Goal: Task Accomplishment & Management: Complete application form

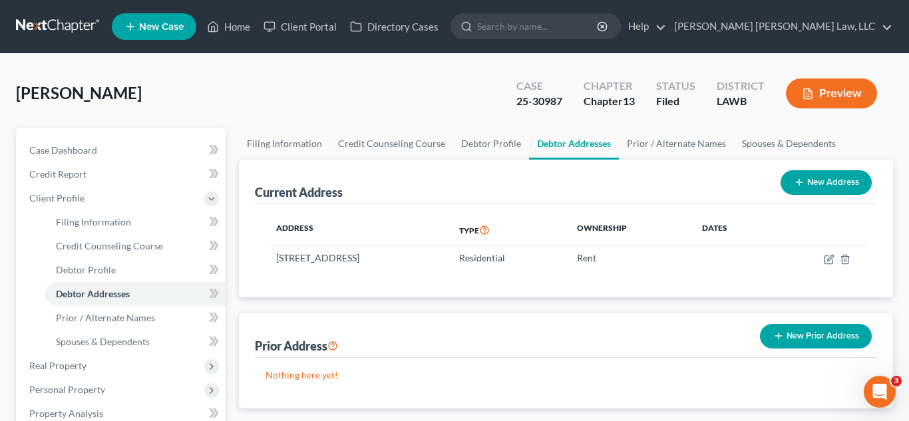
click at [50, 27] on link at bounding box center [58, 27] width 85 height 24
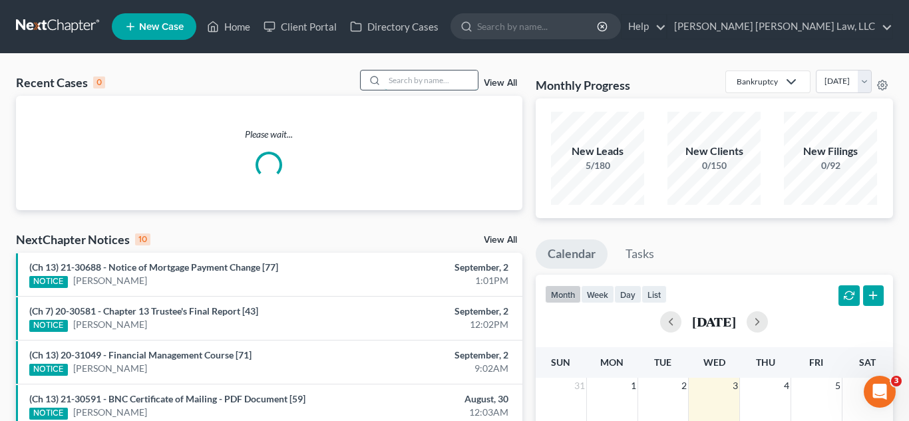
click at [435, 77] on input "search" at bounding box center [431, 80] width 93 height 19
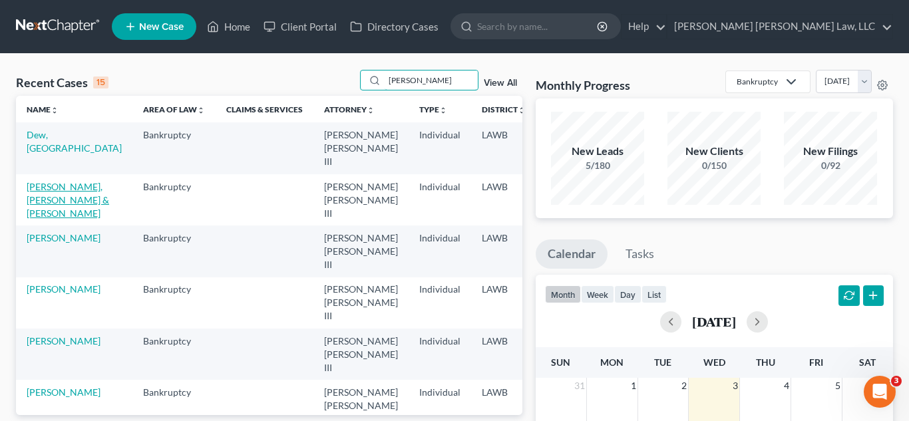
type input "[PERSON_NAME]"
click at [55, 188] on link "[PERSON_NAME], [PERSON_NAME] & [PERSON_NAME]" at bounding box center [68, 200] width 83 height 38
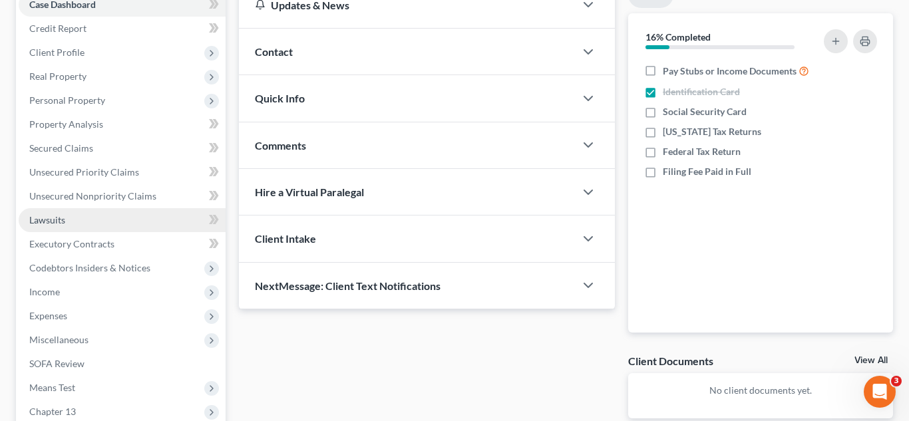
scroll to position [161, 0]
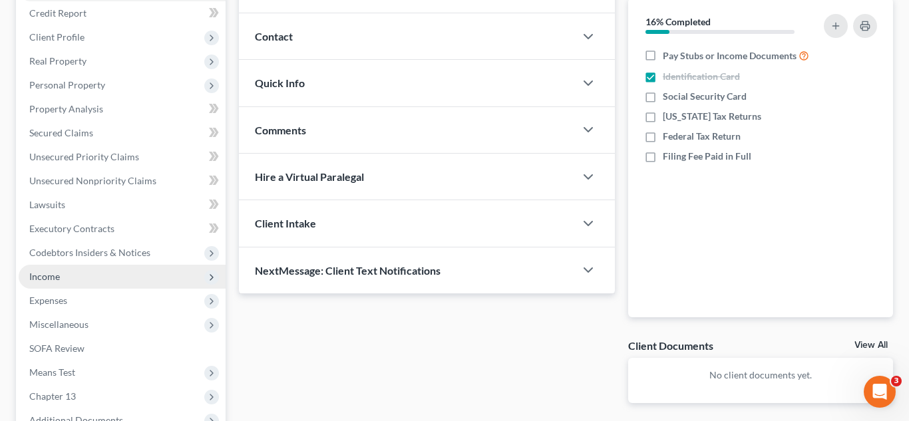
click at [43, 277] on span "Income" at bounding box center [44, 276] width 31 height 11
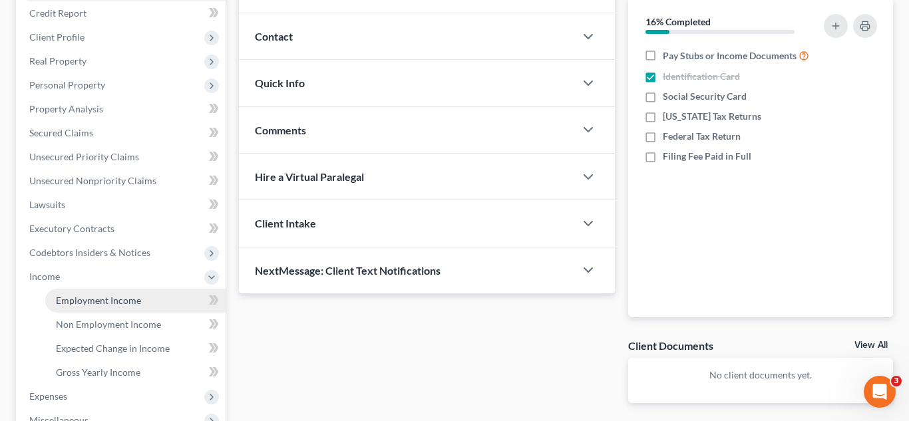
click at [61, 304] on span "Employment Income" at bounding box center [98, 300] width 85 height 11
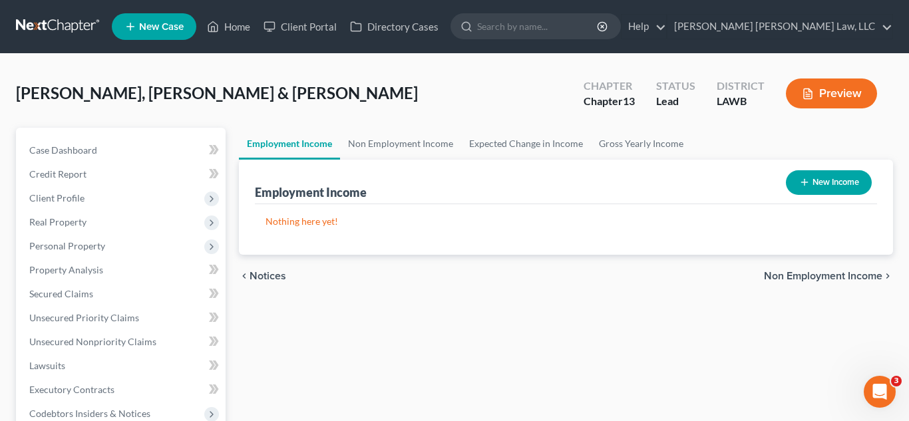
click at [804, 182] on icon "button" at bounding box center [805, 182] width 11 height 11
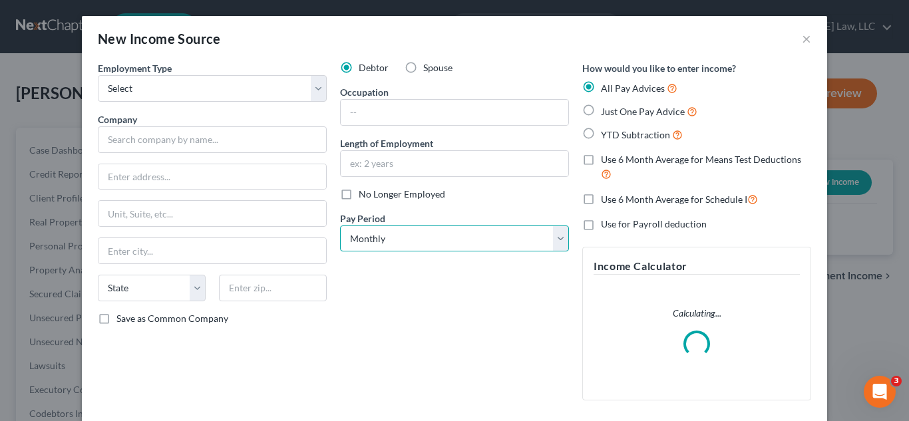
click at [489, 234] on select "Select Monthly Twice Monthly Every Other Week Weekly" at bounding box center [454, 239] width 229 height 27
select select "3"
click at [340, 226] on select "Select Monthly Twice Monthly Every Other Week Weekly" at bounding box center [454, 239] width 229 height 27
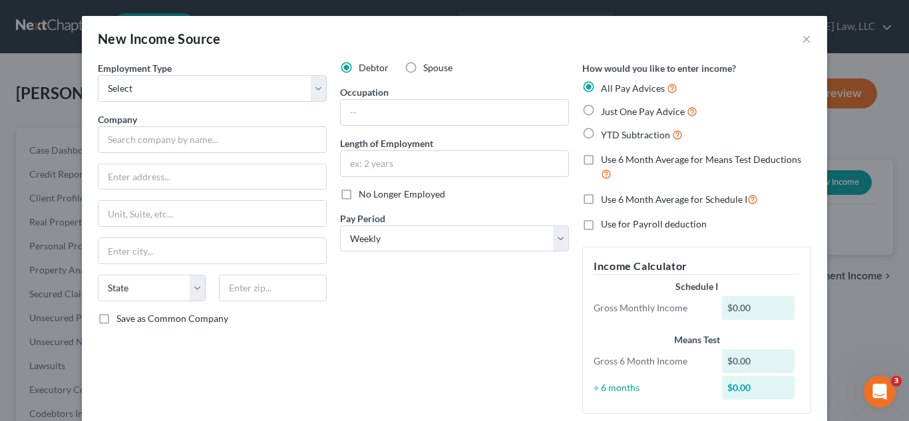
click at [601, 115] on label "Just One Pay Advice" at bounding box center [649, 111] width 97 height 15
click at [606, 113] on input "Just One Pay Advice" at bounding box center [610, 108] width 9 height 9
radio input "true"
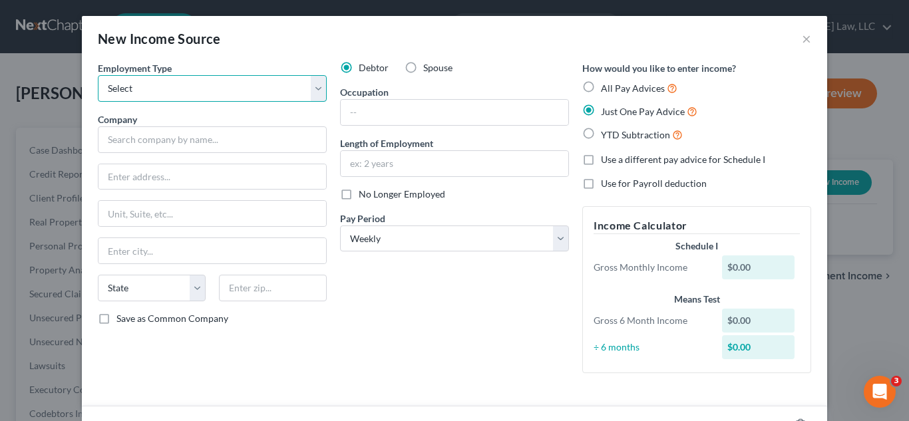
click at [281, 95] on select "Select Full or [DEMOGRAPHIC_DATA] Employment Self Employment" at bounding box center [212, 88] width 229 height 27
select select "0"
click at [98, 75] on select "Select Full or [DEMOGRAPHIC_DATA] Employment Self Employment" at bounding box center [212, 88] width 229 height 27
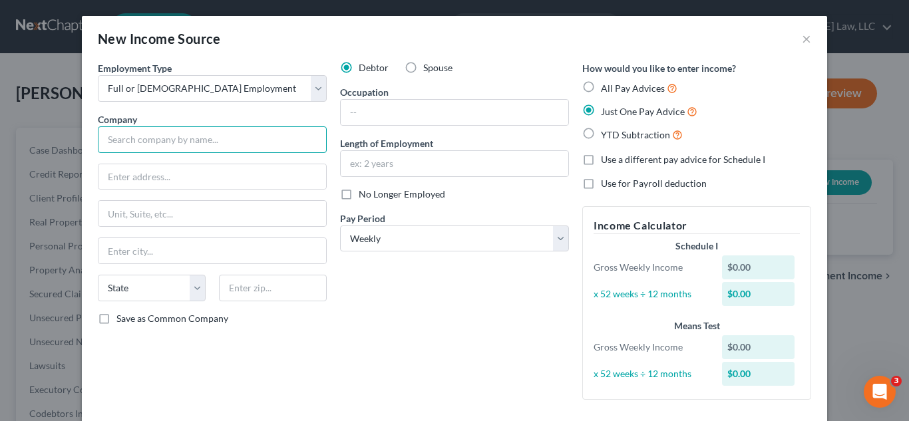
click at [224, 146] on input "text" at bounding box center [212, 139] width 229 height 27
click at [185, 138] on input "text" at bounding box center [212, 139] width 229 height 27
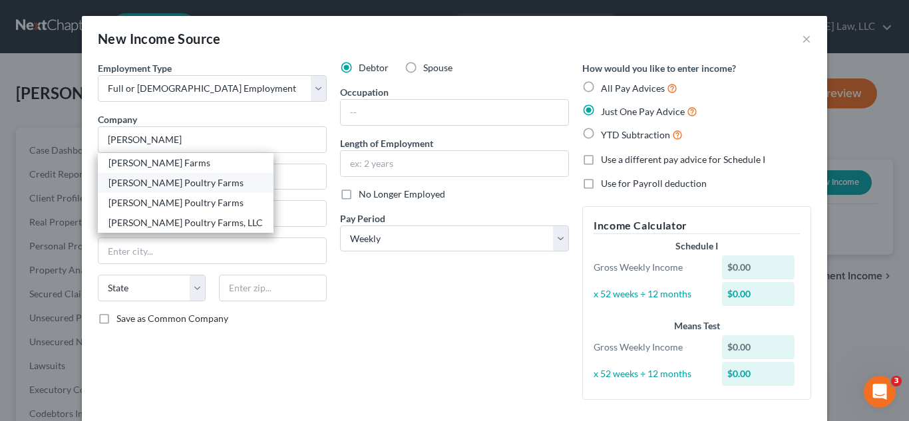
click at [184, 179] on div "[PERSON_NAME] Poultry Farms" at bounding box center [186, 182] width 154 height 13
type input "[PERSON_NAME] Poultry Farms"
type input "[STREET_ADDRESS]"
type input "PO Box 726"
type input "[GEOGRAPHIC_DATA]"
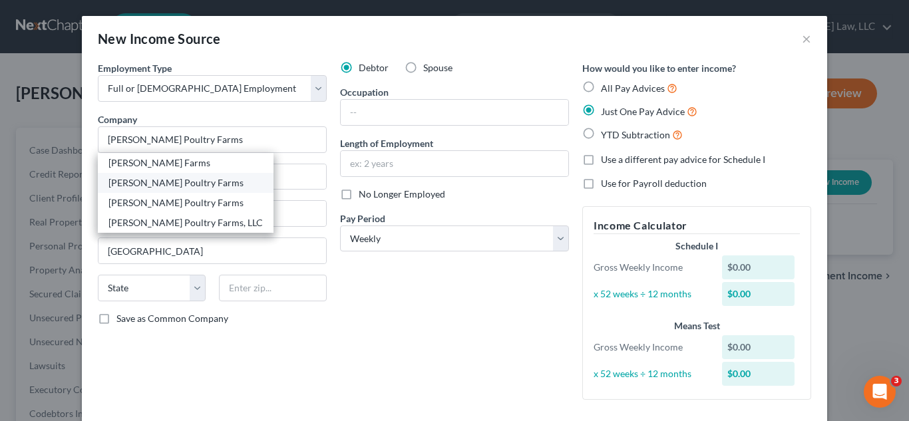
select select "19"
type input "71241"
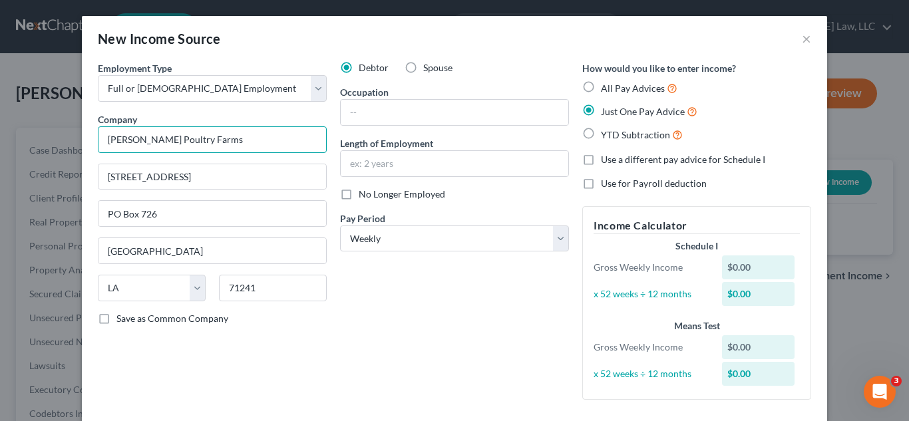
click at [219, 143] on input "[PERSON_NAME] Poultry Farms" at bounding box center [212, 139] width 229 height 27
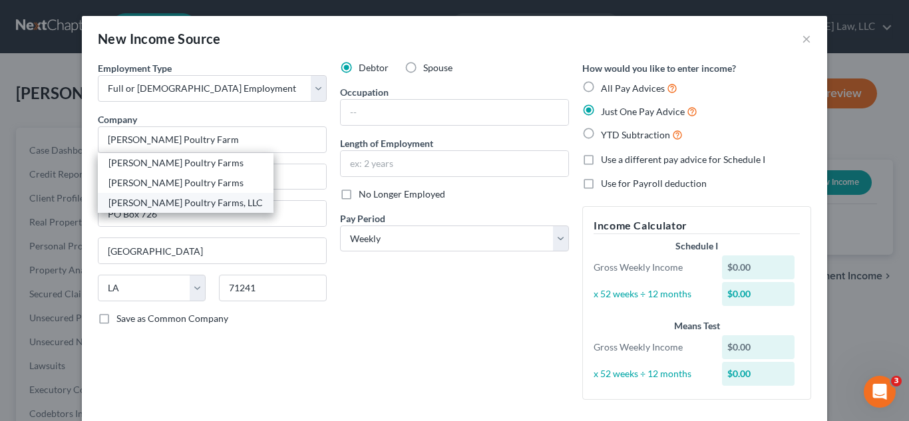
click at [188, 203] on div "[PERSON_NAME] Poultry Farms, LLC" at bounding box center [186, 202] width 154 height 13
type input "[PERSON_NAME] Poultry Farms, LLC"
type input "[STREET_ADDRESS][PERSON_NAME]"
type input "PO Box 457"
type input "[PERSON_NAME]"
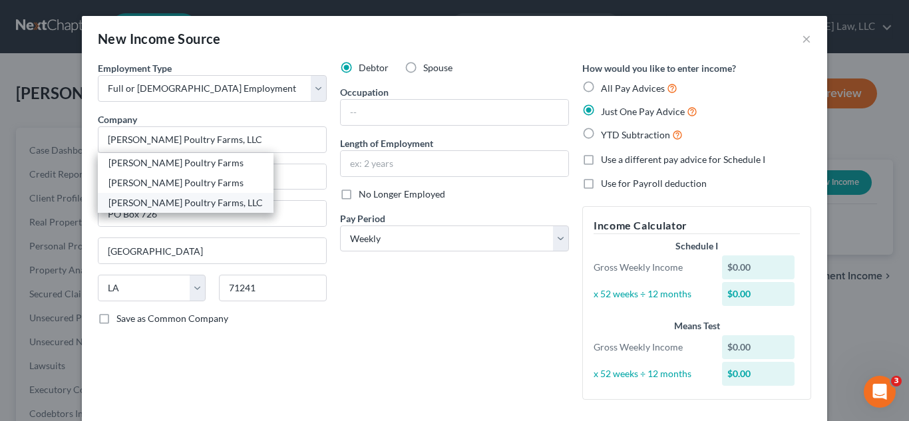
select select "4"
type input "95334"
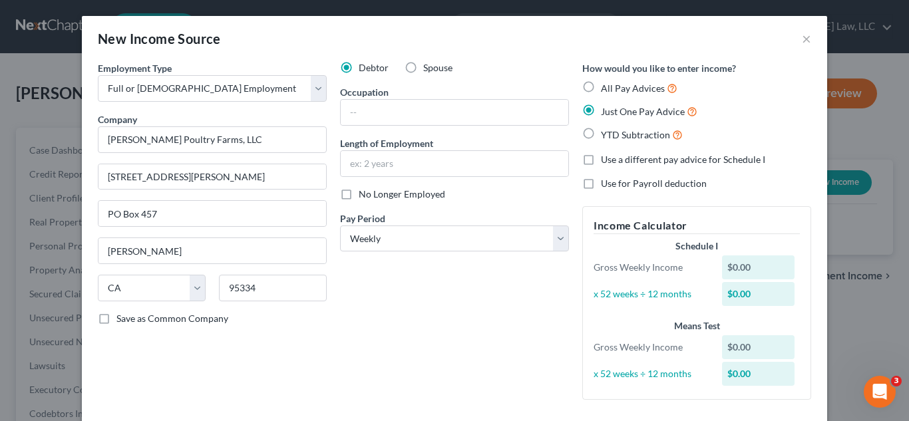
click at [417, 298] on div "Debtor Spouse Occupation Length of Employment No Longer Employed Pay Period * S…" at bounding box center [455, 236] width 242 height 350
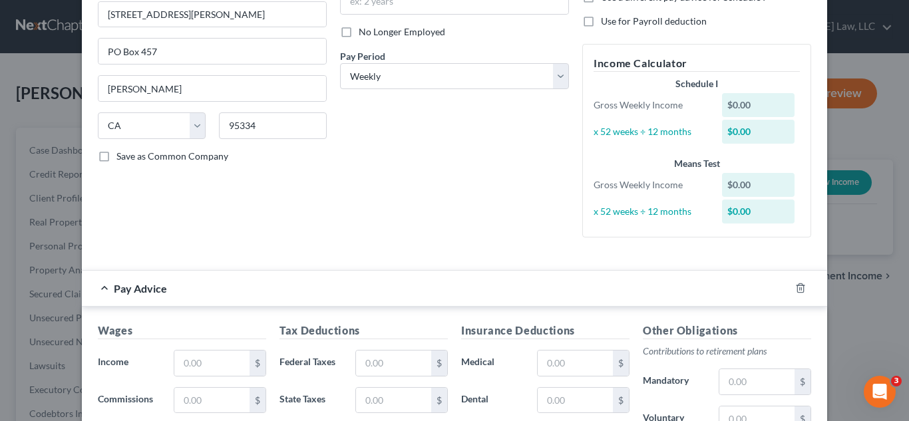
scroll to position [163, 0]
click at [212, 362] on input "text" at bounding box center [211, 362] width 75 height 25
click at [220, 361] on input "1,298." at bounding box center [211, 362] width 75 height 25
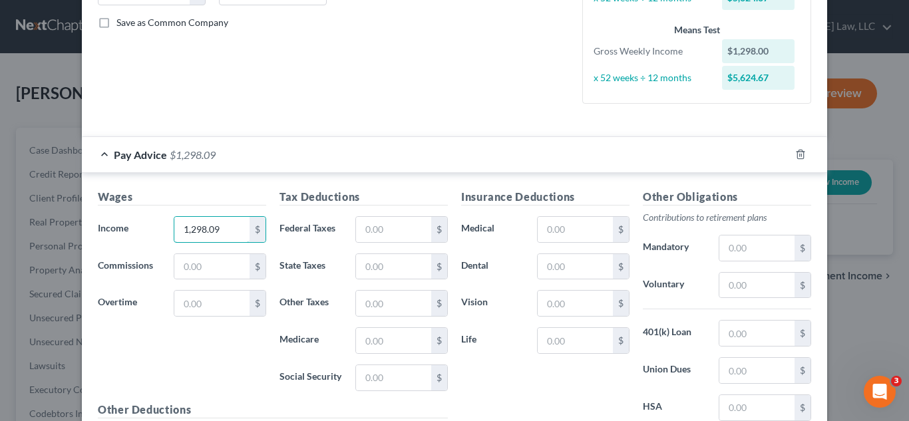
scroll to position [446, 0]
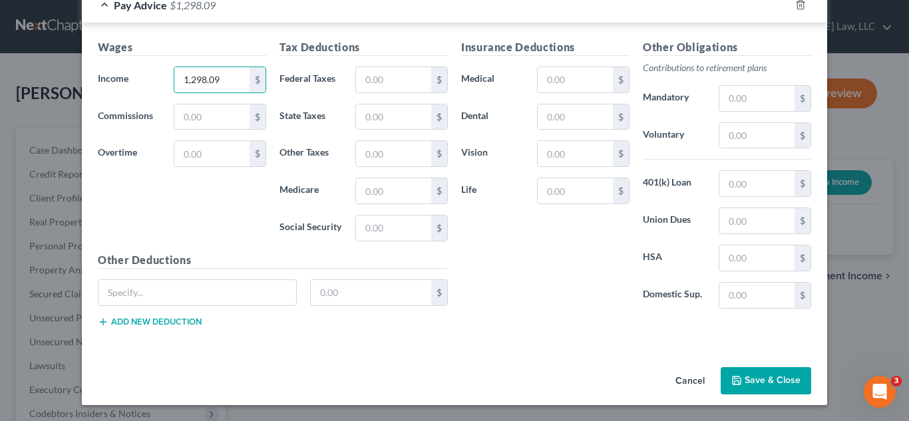
type input "1,298.09"
click at [415, 85] on input "text" at bounding box center [393, 79] width 75 height 25
type input "8"
type input "86.95"
click at [412, 119] on input "text" at bounding box center [393, 117] width 75 height 25
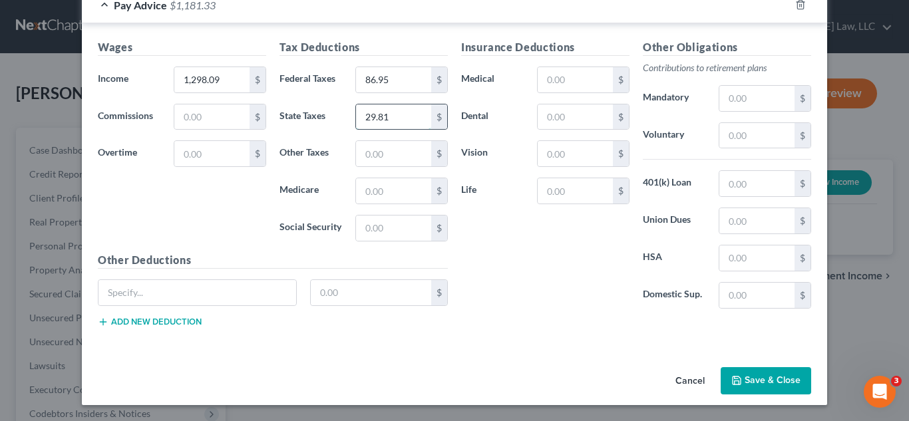
type input "29.81"
click at [389, 186] on input "text" at bounding box center [393, 190] width 75 height 25
type input "18.41"
click at [409, 194] on input "18.41" at bounding box center [393, 190] width 75 height 25
click at [389, 220] on input "text" at bounding box center [393, 228] width 75 height 25
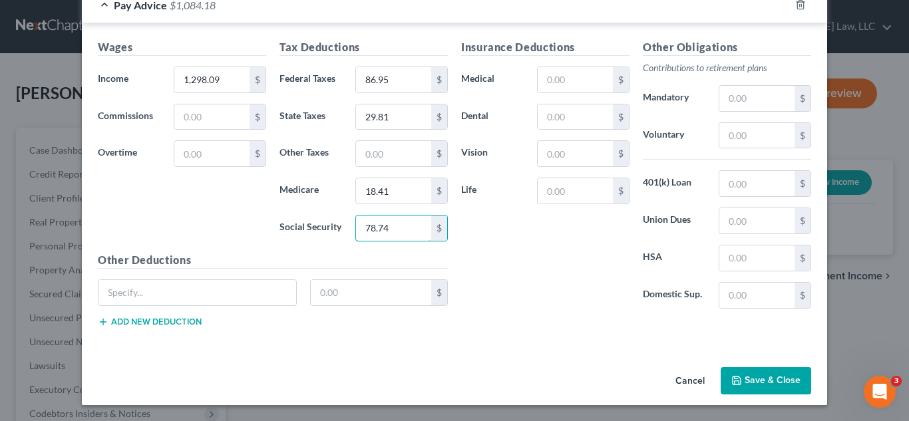
type input "78.74"
click at [577, 78] on input "text" at bounding box center [575, 79] width 75 height 25
type input "23.81"
click at [570, 116] on input "text" at bounding box center [575, 117] width 75 height 25
click at [586, 120] on input "text" at bounding box center [575, 117] width 75 height 25
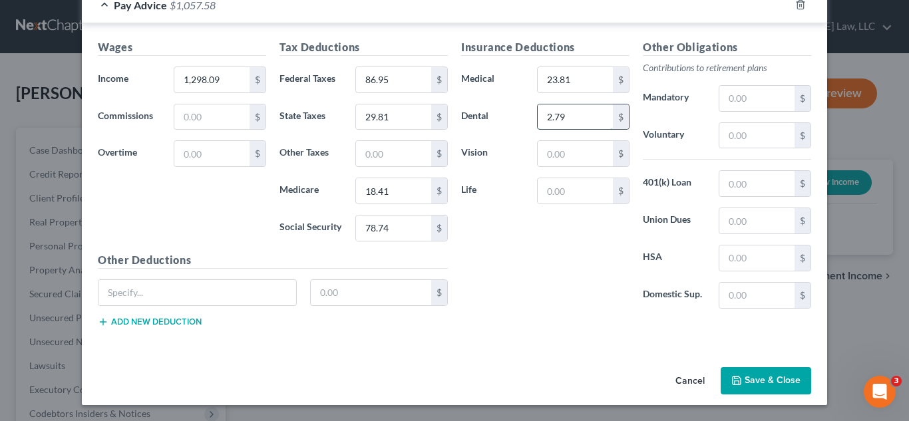
type input "2.79"
type input "1.44"
click at [753, 105] on input "text" at bounding box center [757, 98] width 75 height 25
type input "64.90"
click at [756, 220] on input "text" at bounding box center [757, 220] width 75 height 25
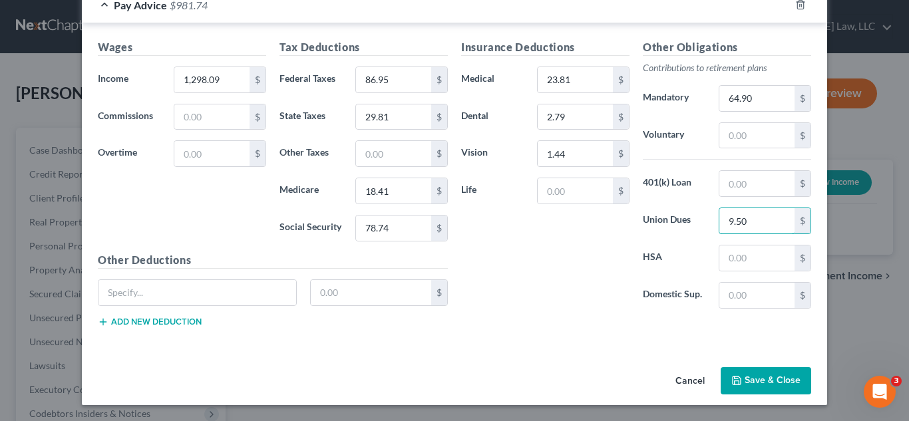
type input "9.50"
click at [417, 158] on input "text" at bounding box center [393, 153] width 75 height 25
type input "1.00"
drag, startPoint x: 742, startPoint y: 378, endPoint x: 722, endPoint y: 363, distance: 24.8
click at [742, 378] on icon "button" at bounding box center [737, 380] width 11 height 11
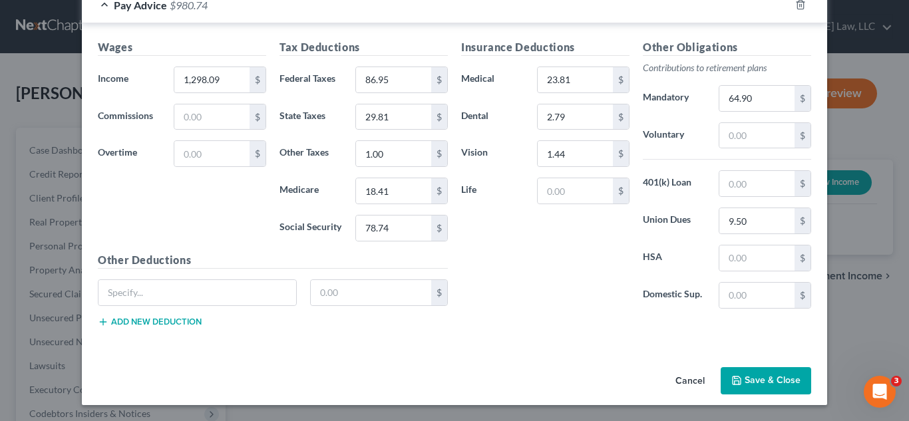
click at [778, 381] on button "Save & Close" at bounding box center [766, 381] width 91 height 28
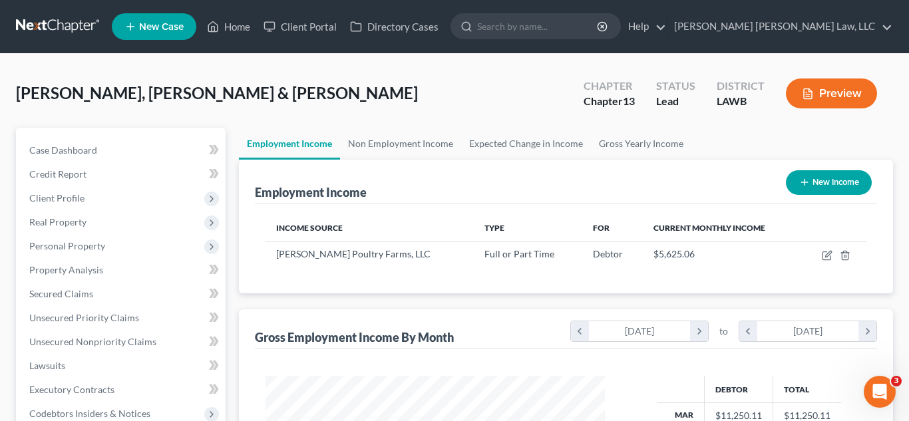
scroll to position [239, 367]
click at [828, 259] on icon "button" at bounding box center [827, 255] width 11 height 11
select select "0"
select select "4"
select select "3"
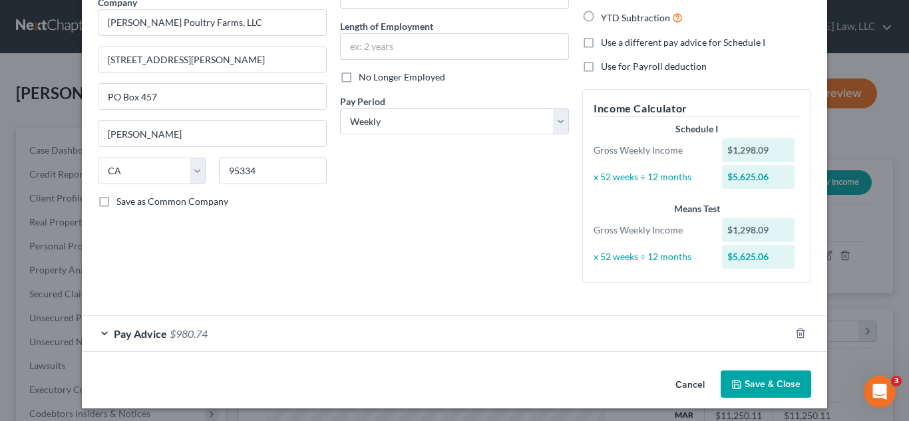
scroll to position [120, 0]
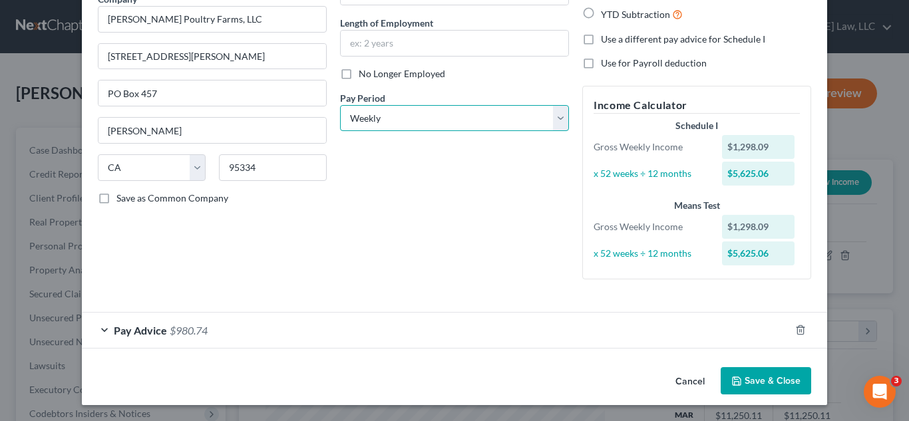
click at [546, 119] on select "Select Monthly Twice Monthly Every Other Week Weekly" at bounding box center [454, 118] width 229 height 27
click at [747, 385] on button "Save & Close" at bounding box center [766, 381] width 91 height 28
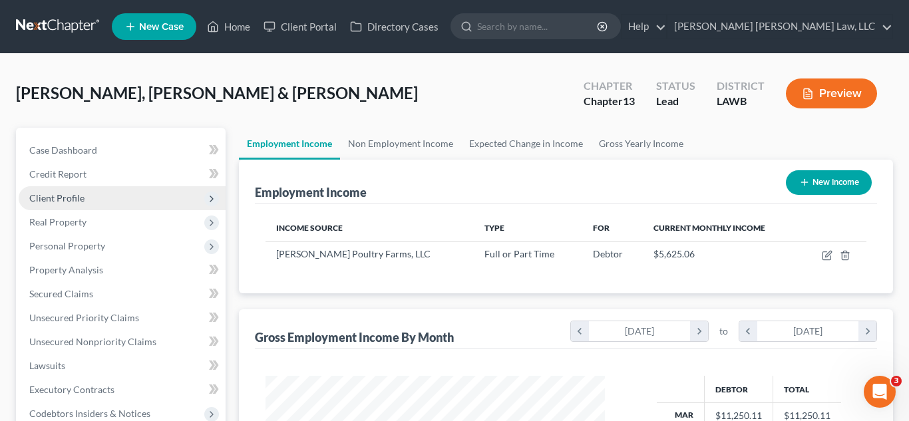
click at [75, 200] on span "Client Profile" at bounding box center [56, 197] width 55 height 11
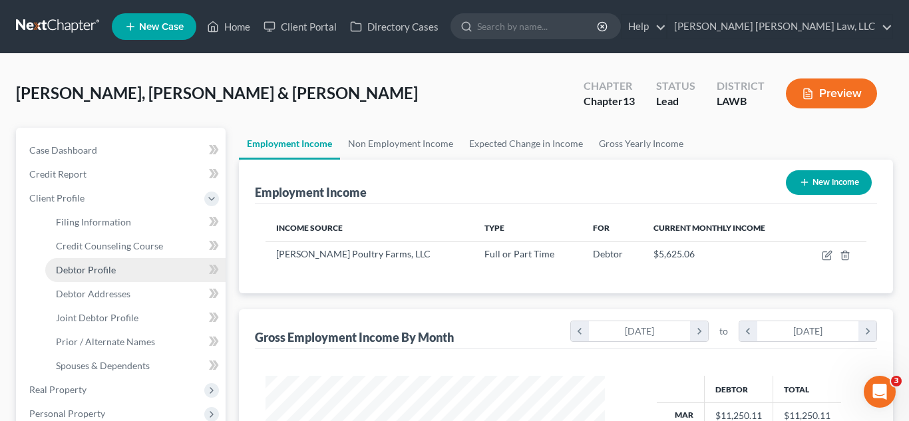
click at [84, 269] on span "Debtor Profile" at bounding box center [86, 269] width 60 height 11
select select "1"
select select "4"
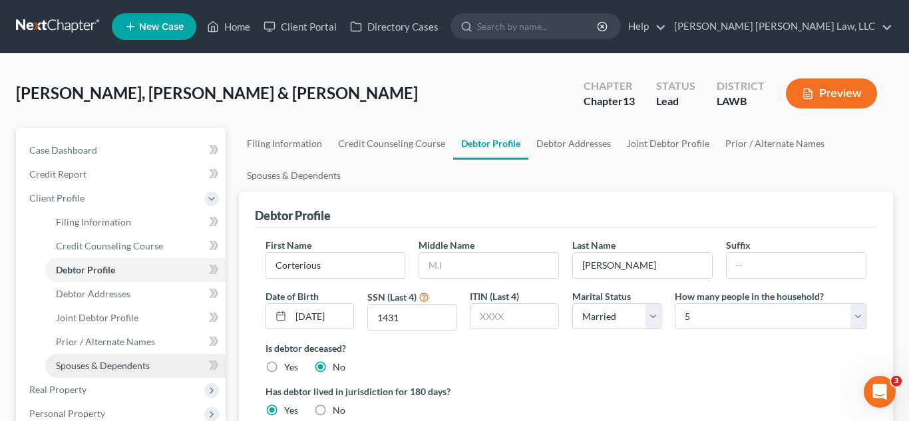
click at [101, 368] on span "Spouses & Dependents" at bounding box center [103, 365] width 94 height 11
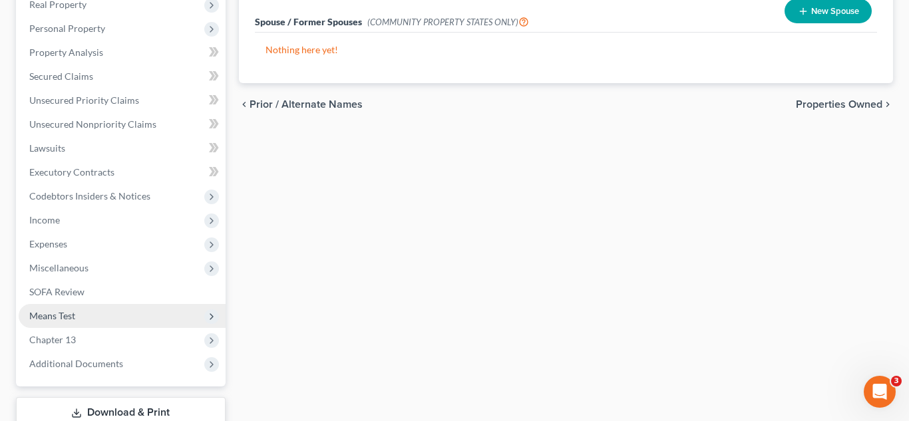
click at [72, 320] on span "Means Test" at bounding box center [52, 315] width 46 height 11
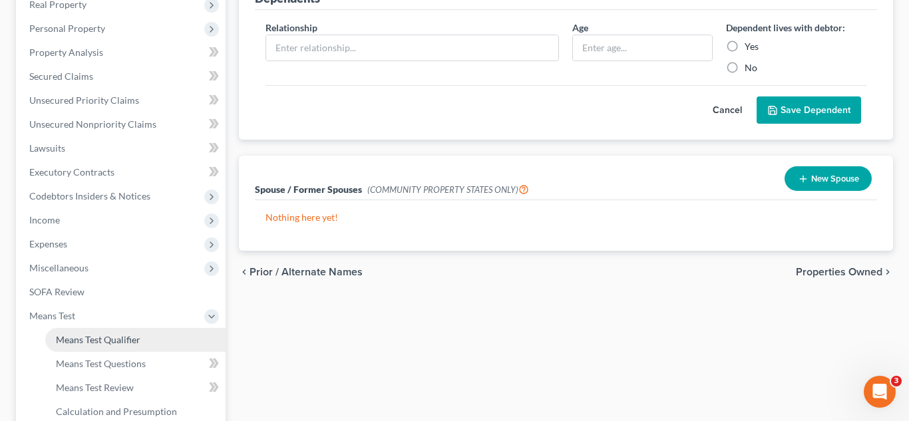
click at [90, 340] on span "Means Test Qualifier" at bounding box center [98, 339] width 85 height 11
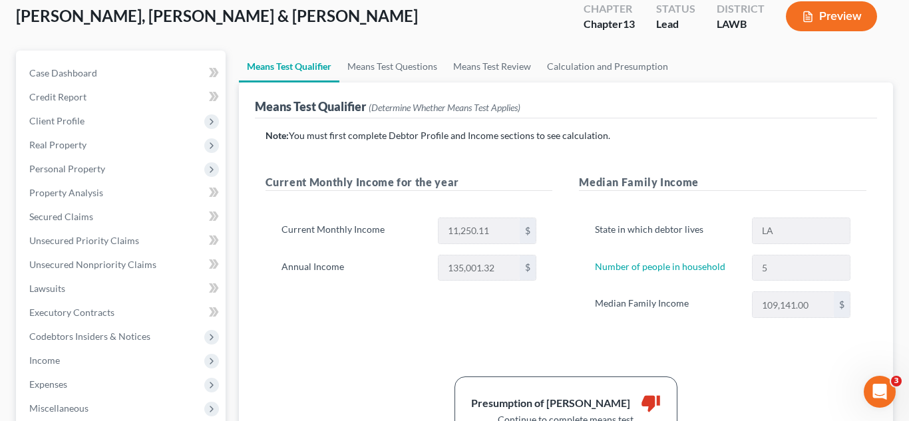
scroll to position [75, 0]
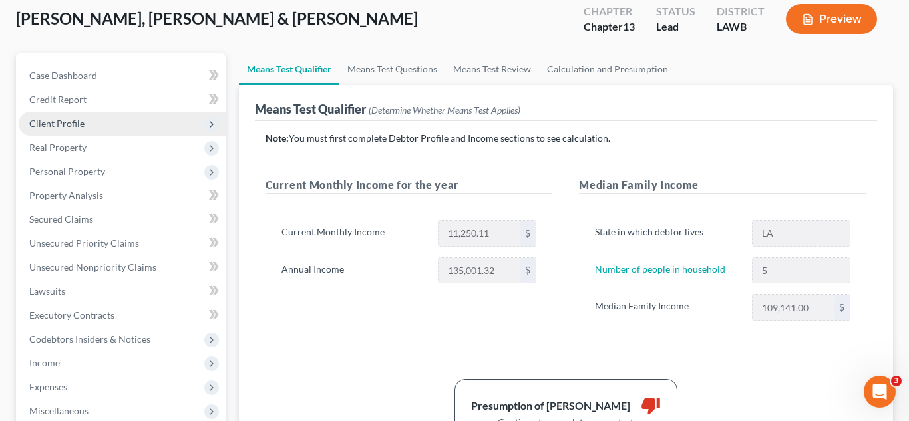
click at [74, 124] on span "Client Profile" at bounding box center [56, 123] width 55 height 11
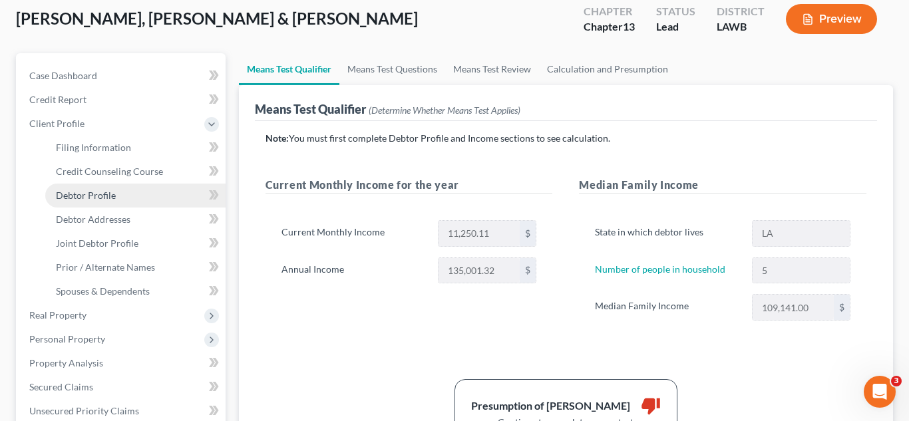
click at [85, 194] on span "Debtor Profile" at bounding box center [86, 195] width 60 height 11
select select "1"
select select "4"
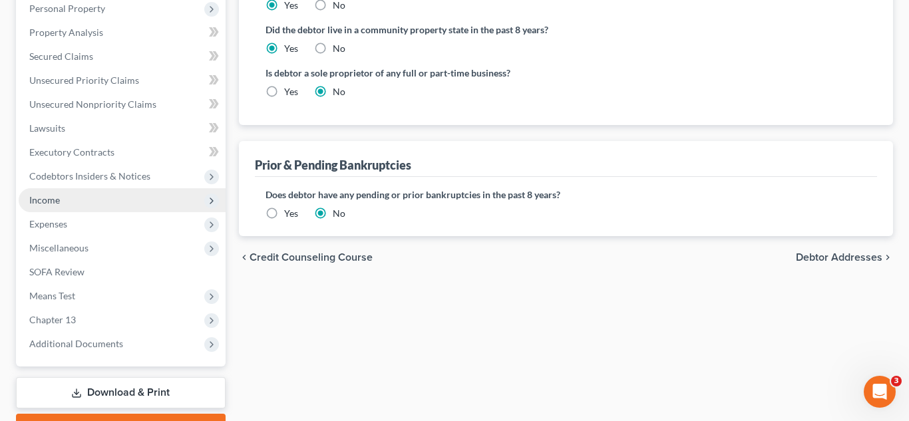
scroll to position [407, 0]
click at [71, 196] on span "Income" at bounding box center [122, 199] width 207 height 24
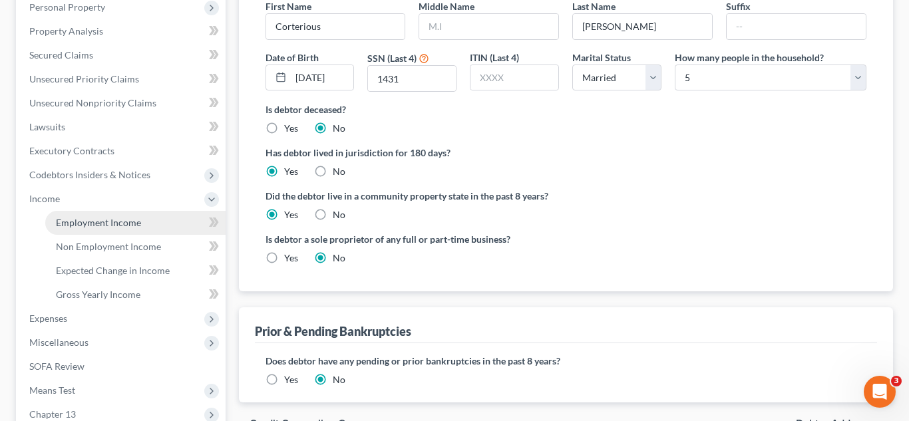
click at [85, 224] on span "Employment Income" at bounding box center [98, 222] width 85 height 11
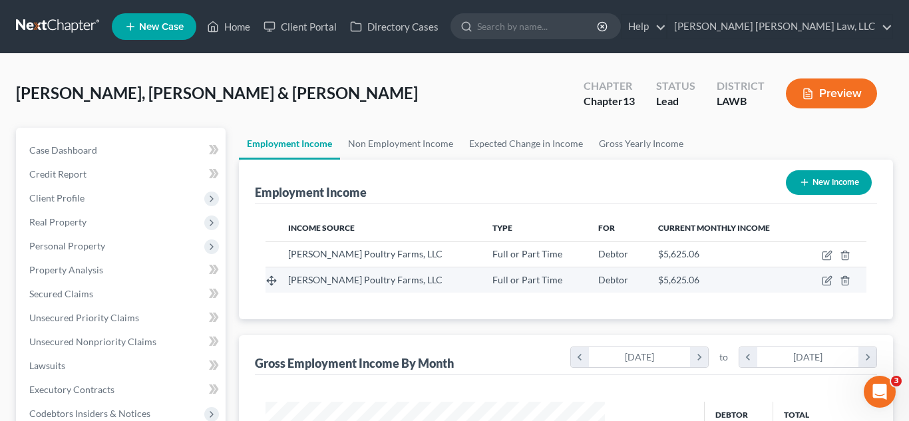
scroll to position [239, 367]
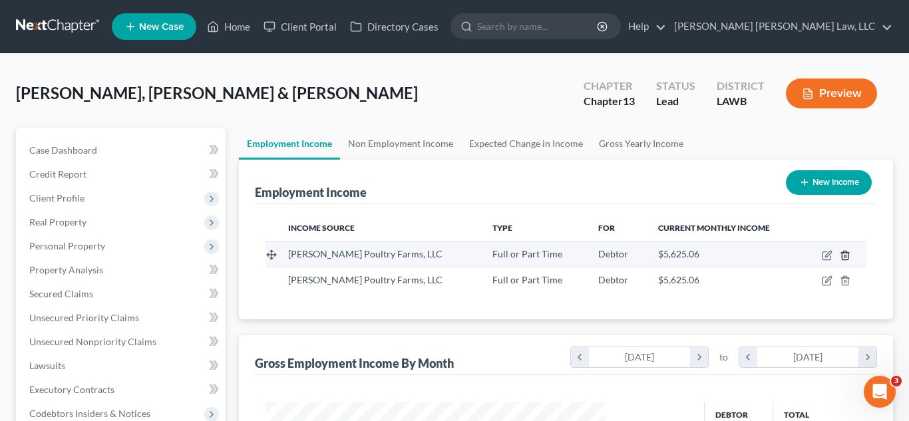
click at [848, 256] on icon "button" at bounding box center [845, 255] width 6 height 9
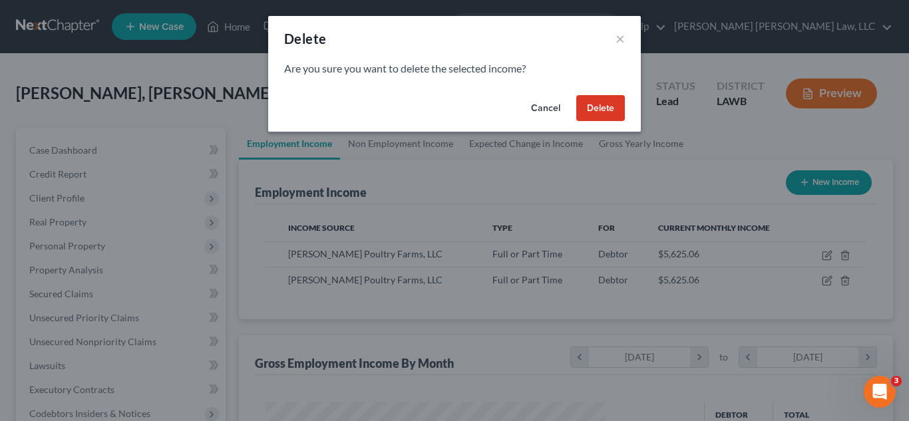
click at [597, 110] on button "Delete" at bounding box center [601, 108] width 49 height 27
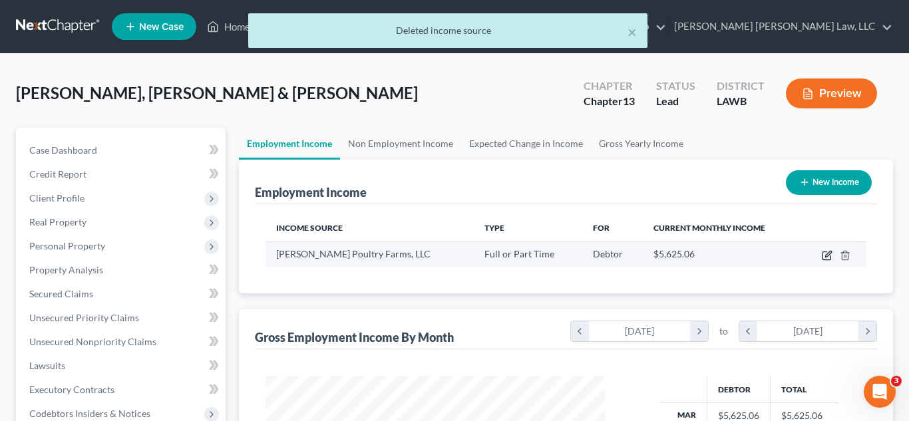
click at [828, 256] on icon "button" at bounding box center [827, 255] width 11 height 11
select select "0"
select select "4"
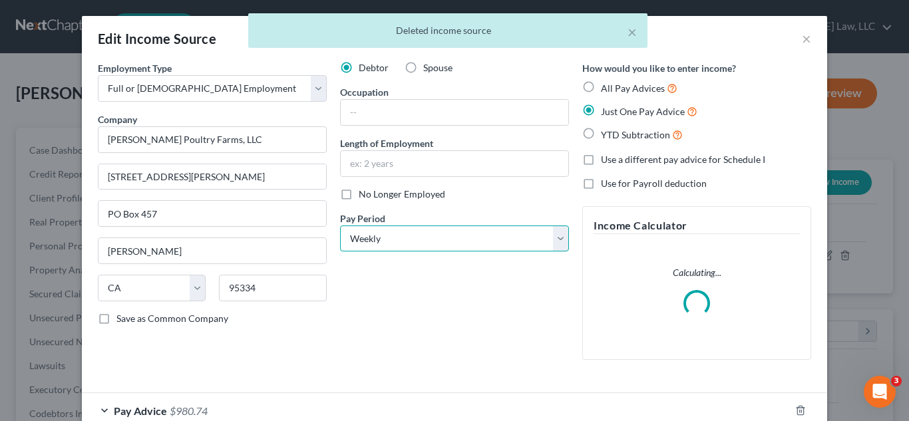
click at [440, 239] on select "Select Monthly Twice Monthly Every Other Week Weekly" at bounding box center [454, 239] width 229 height 27
select select "2"
click at [340, 226] on select "Select Monthly Twice Monthly Every Other Week Weekly" at bounding box center [454, 239] width 229 height 27
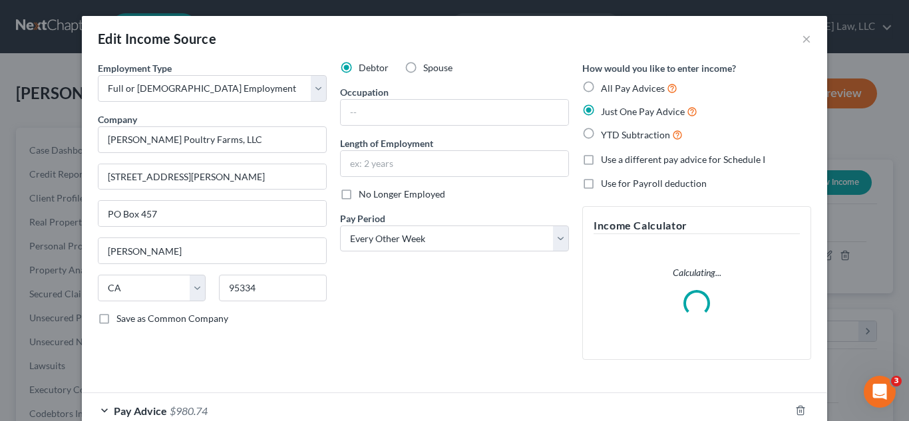
click at [537, 325] on div "Debtor Spouse Occupation Length of Employment No Longer Employed Pay Period * S…" at bounding box center [455, 216] width 242 height 310
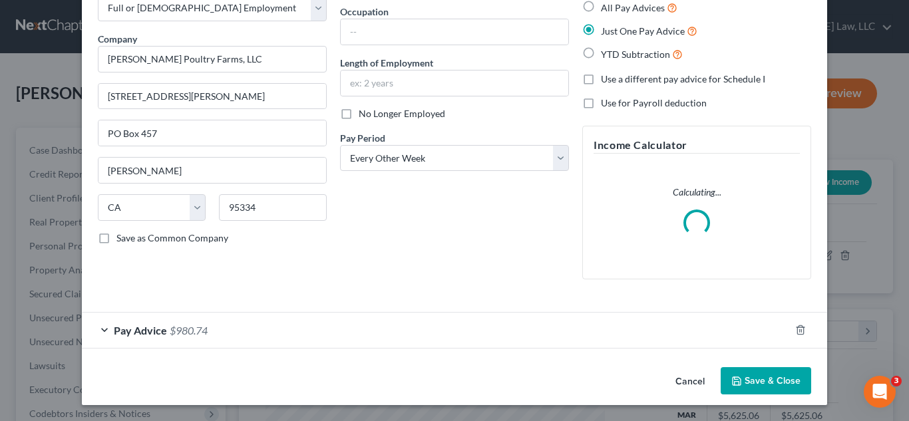
click at [773, 379] on button "Save & Close" at bounding box center [766, 381] width 91 height 28
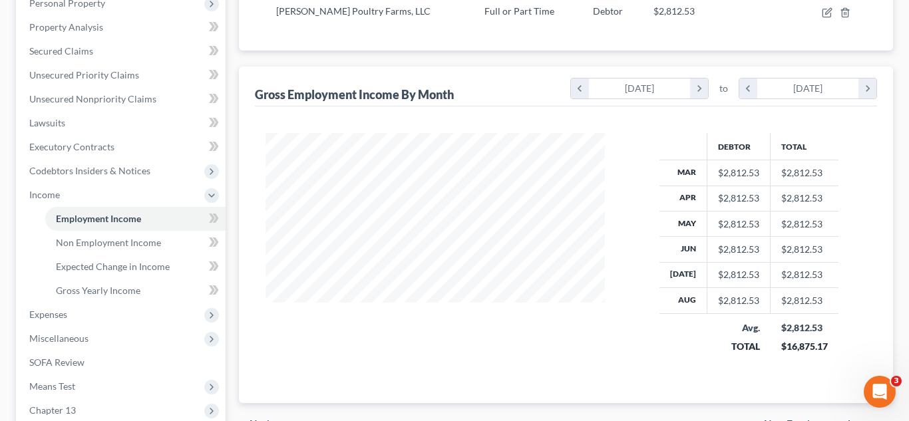
scroll to position [406, 0]
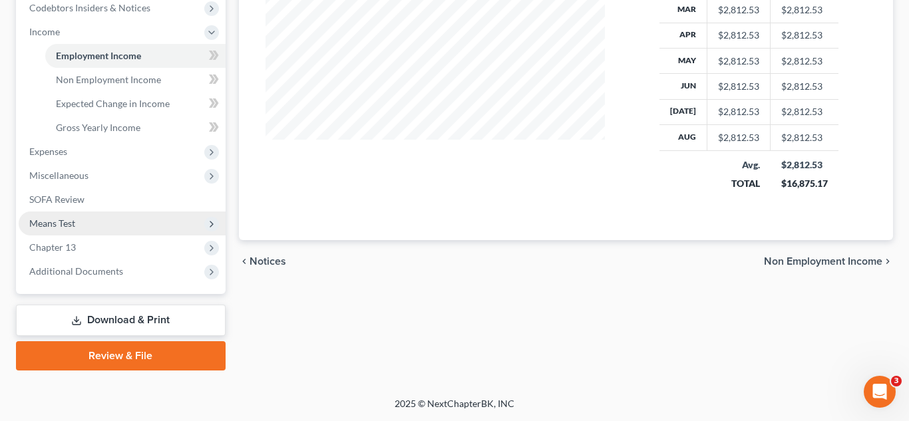
click at [114, 228] on span "Means Test" at bounding box center [122, 224] width 207 height 24
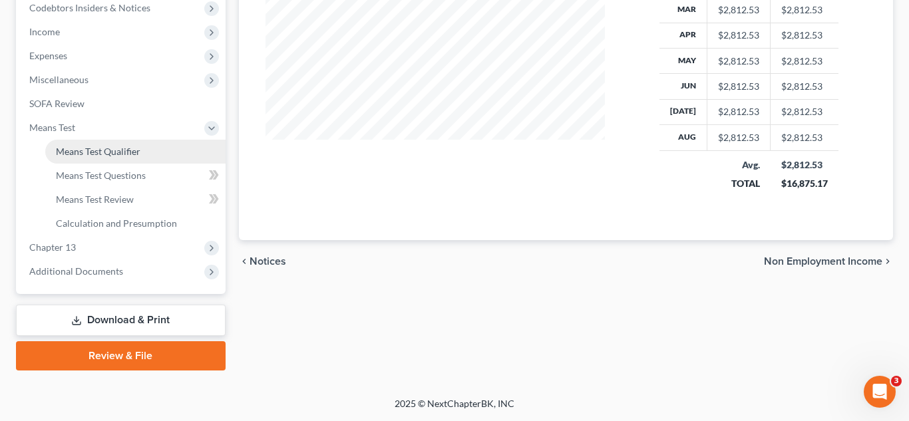
click at [140, 158] on link "Means Test Qualifier" at bounding box center [135, 152] width 180 height 24
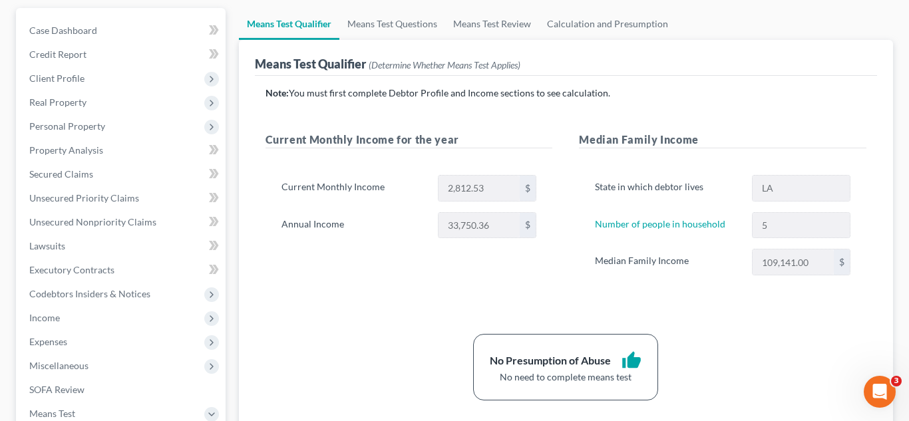
scroll to position [139, 0]
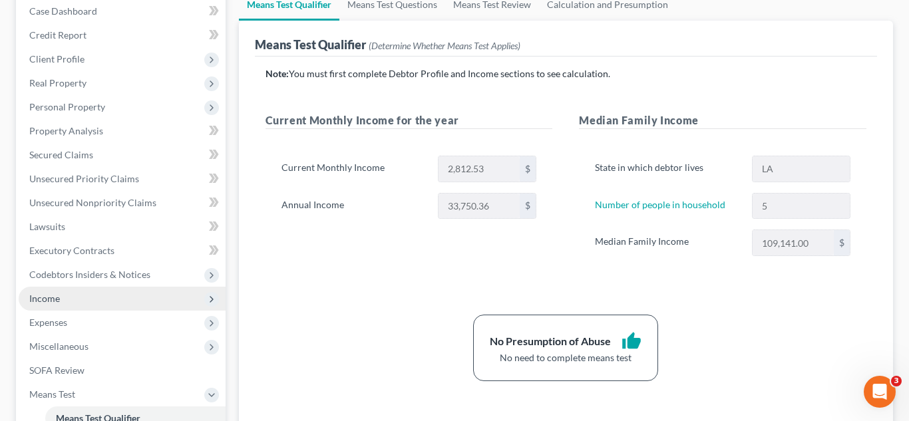
click at [65, 300] on span "Income" at bounding box center [122, 299] width 207 height 24
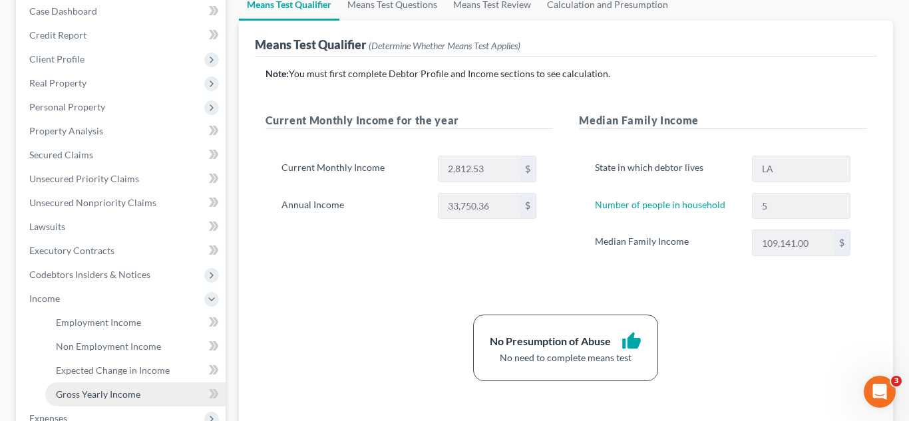
click at [72, 393] on span "Gross Yearly Income" at bounding box center [98, 394] width 85 height 11
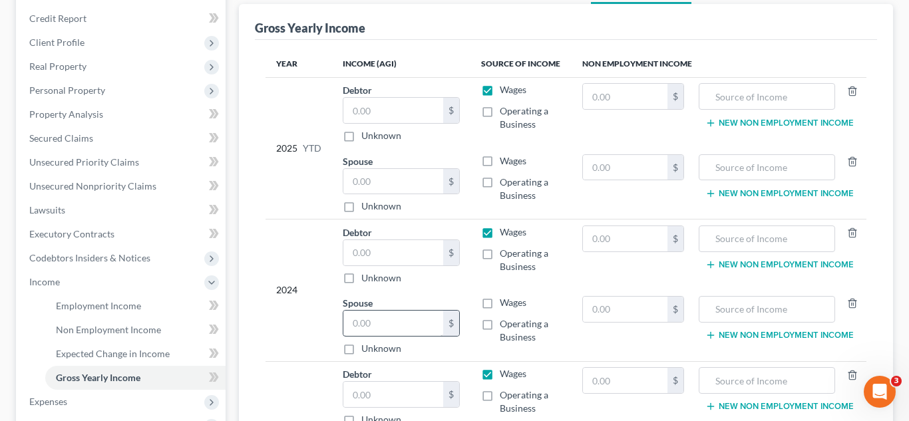
scroll to position [185, 0]
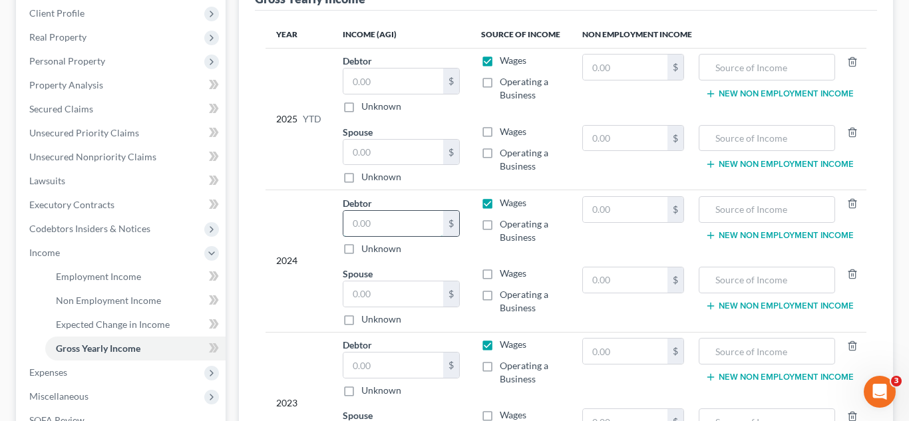
click at [416, 224] on input "text" at bounding box center [394, 223] width 100 height 25
type input "29,672.00"
click at [394, 370] on input "text" at bounding box center [394, 365] width 100 height 25
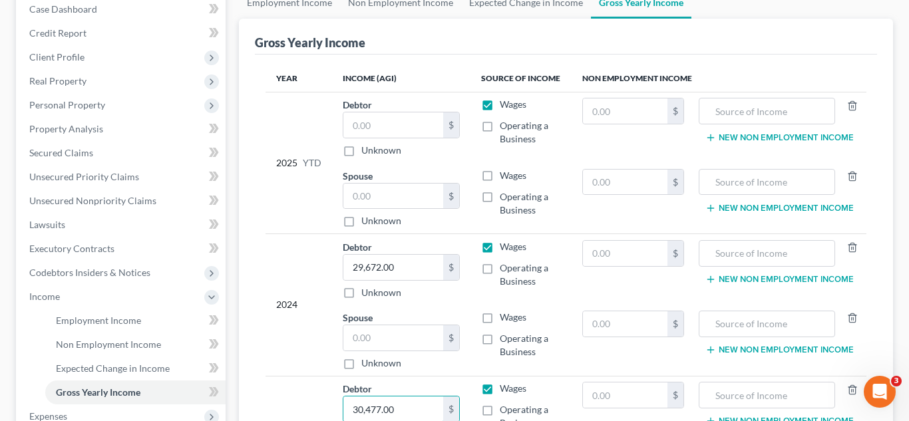
scroll to position [138, 0]
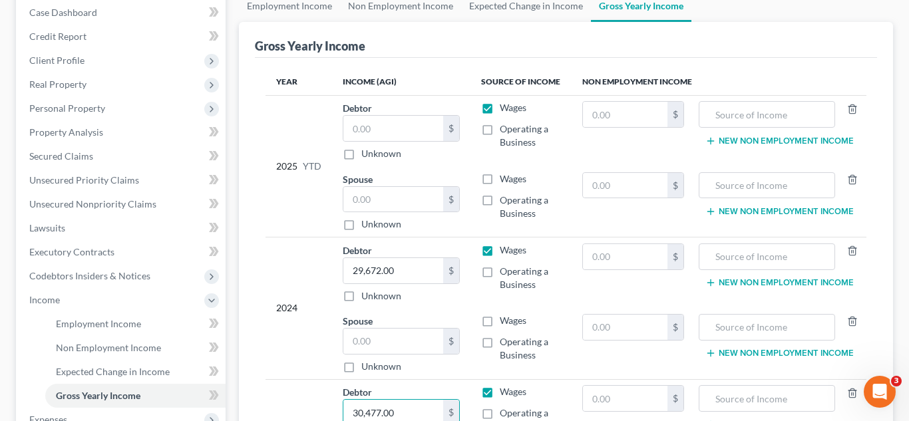
type input "30,477.00"
click at [397, 119] on input "text" at bounding box center [394, 128] width 100 height 25
type input "26,822.54"
click at [278, 210] on div "2025 YTD" at bounding box center [298, 166] width 45 height 130
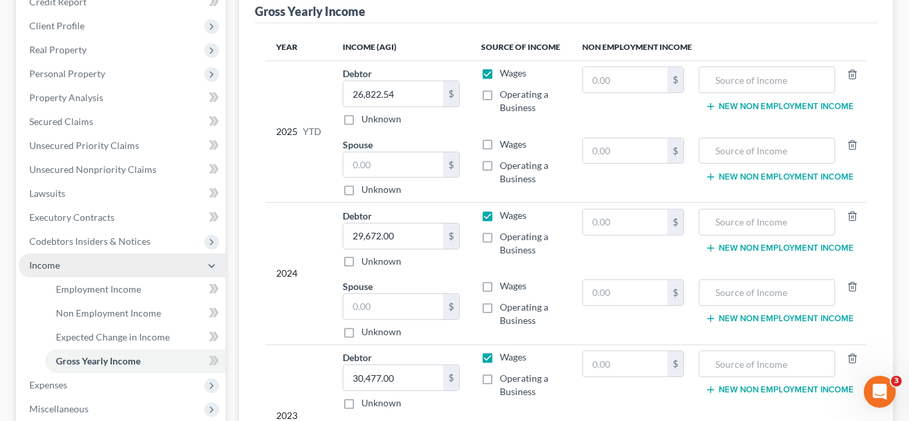
scroll to position [173, 0]
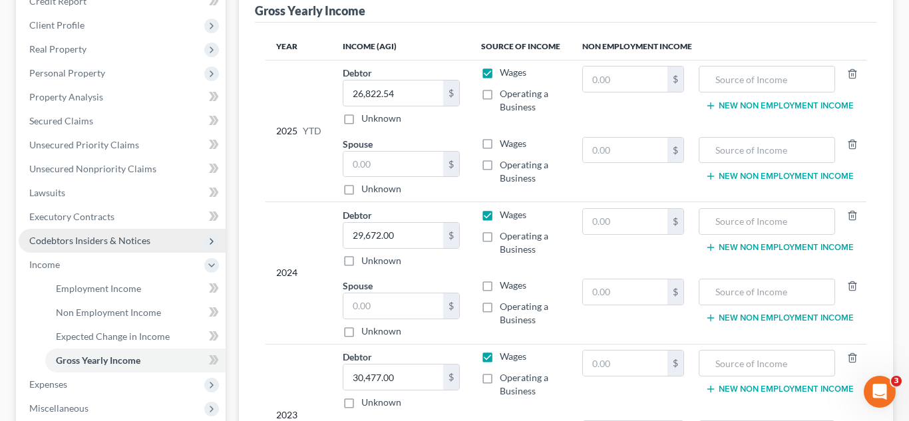
click at [167, 242] on span "Codebtors Insiders & Notices" at bounding box center [122, 241] width 207 height 24
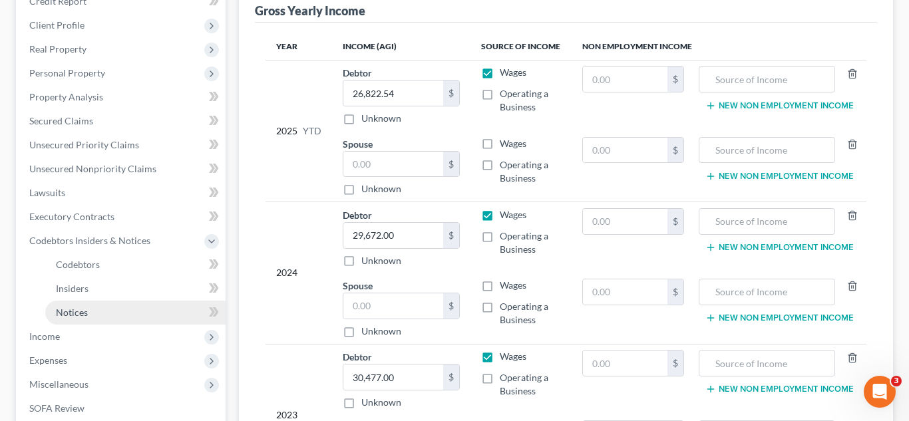
click at [103, 316] on link "Notices" at bounding box center [135, 313] width 180 height 24
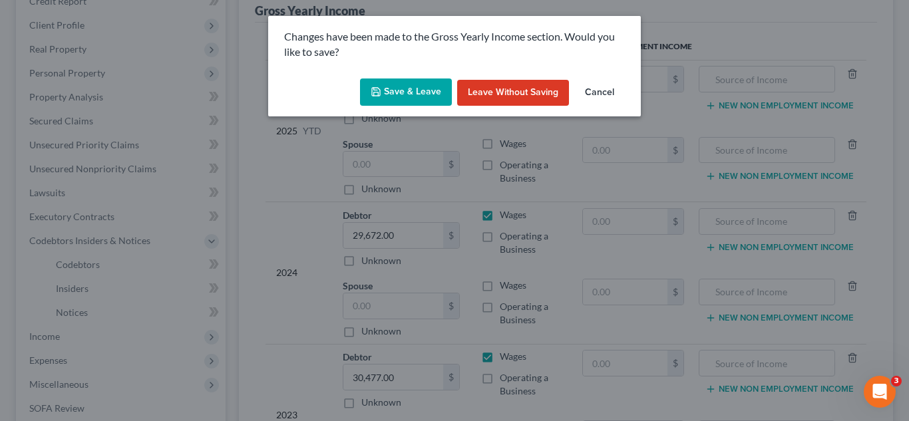
click at [431, 95] on button "Save & Leave" at bounding box center [406, 93] width 92 height 28
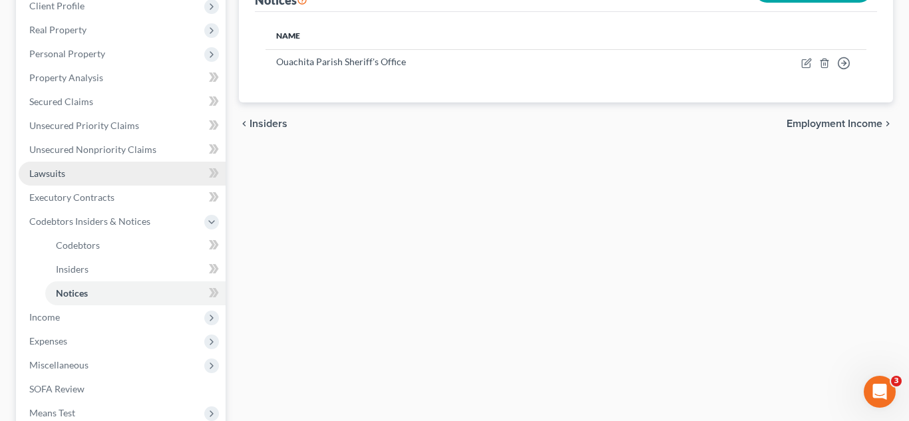
scroll to position [175, 0]
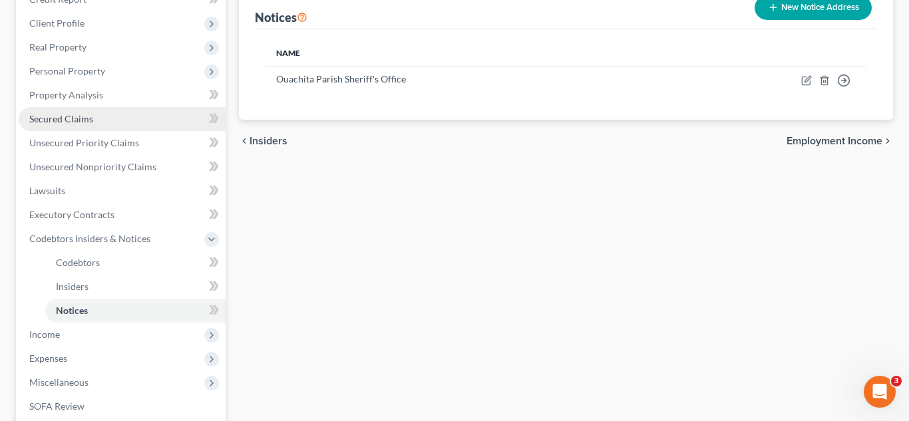
click at [79, 120] on span "Secured Claims" at bounding box center [61, 118] width 64 height 11
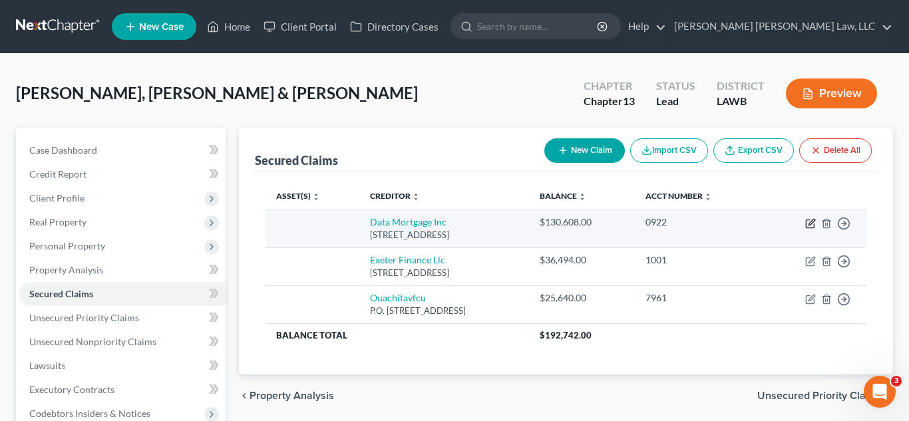
click at [811, 228] on icon "button" at bounding box center [810, 224] width 8 height 8
select select "4"
select select "2"
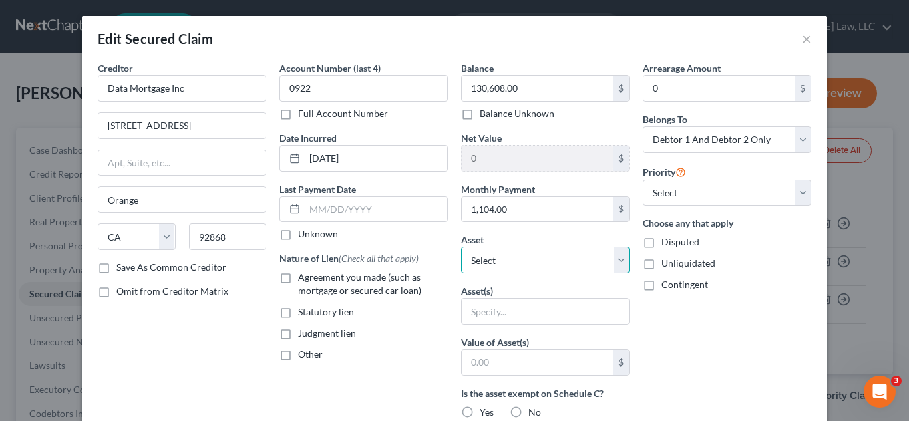
click at [531, 262] on select "Select Other Multiple Assets [STREET_ADDRESS] - $0.0" at bounding box center [545, 260] width 168 height 27
select select "2"
click at [461, 247] on select "Select Other Multiple Assets [STREET_ADDRESS] - $0.0" at bounding box center [545, 260] width 168 height 27
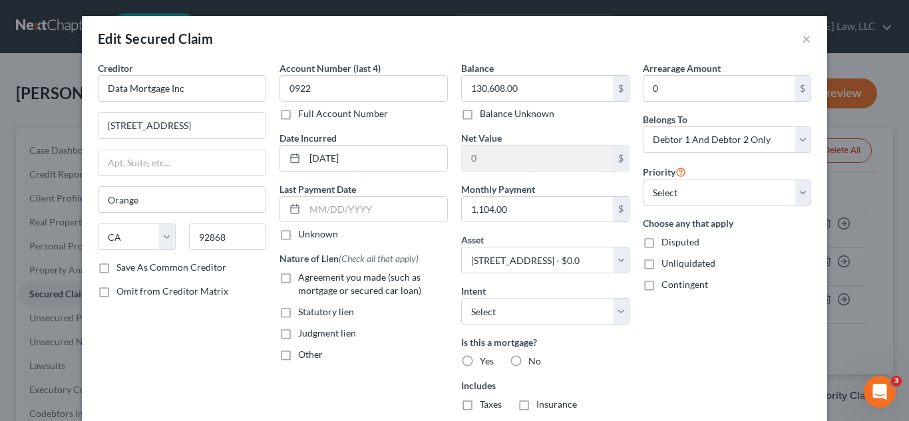
click at [298, 275] on label "Agreement you made (such as mortgage or secured car loan)" at bounding box center [373, 284] width 150 height 27
click at [304, 275] on input "Agreement you made (such as mortgage or secured car loan)" at bounding box center [308, 275] width 9 height 9
checkbox input "true"
click at [480, 359] on label "Yes" at bounding box center [487, 361] width 14 height 13
click at [485, 359] on input "Yes" at bounding box center [489, 359] width 9 height 9
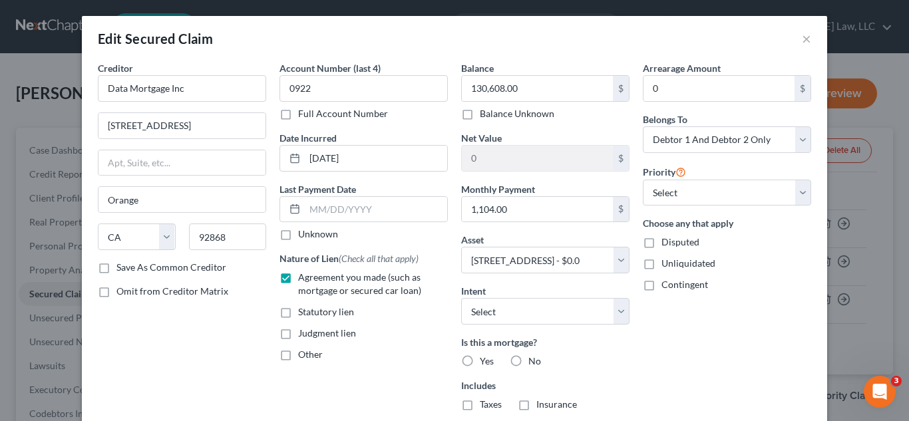
radio input "true"
click at [480, 405] on label "Taxes" at bounding box center [491, 404] width 22 height 13
click at [485, 405] on input "Taxes" at bounding box center [489, 402] width 9 height 9
checkbox input "true"
drag, startPoint x: 527, startPoint y: 409, endPoint x: 674, endPoint y: 385, distance: 148.3
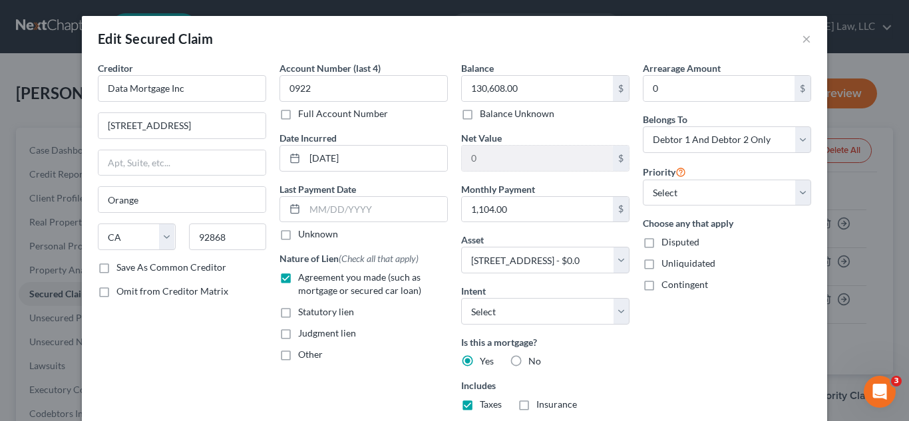
click at [537, 409] on label "Insurance" at bounding box center [557, 404] width 41 height 13
click at [542, 407] on input "Insurance" at bounding box center [546, 402] width 9 height 9
checkbox input "true"
click at [674, 385] on div "Arrearage Amount 0 $ Belongs To * Select Debtor 1 Only Debtor 2 Only Debtor 1 A…" at bounding box center [727, 285] width 182 height 449
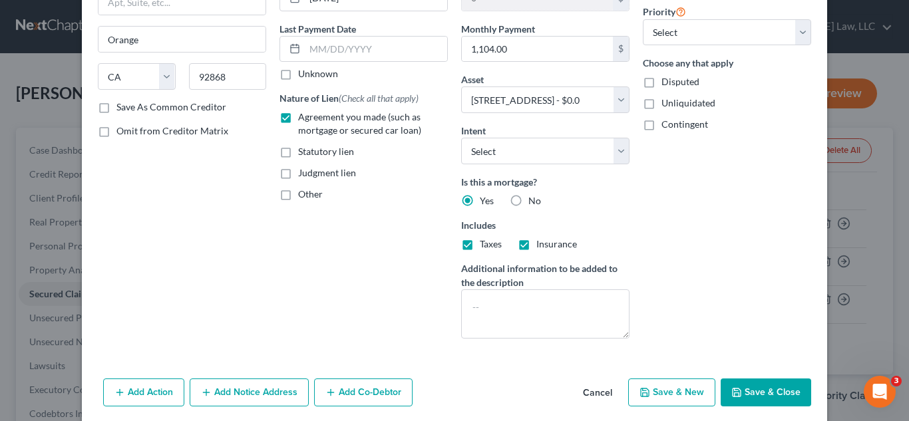
scroll to position [162, 0]
click at [760, 401] on button "Save & Close" at bounding box center [766, 391] width 91 height 28
select select
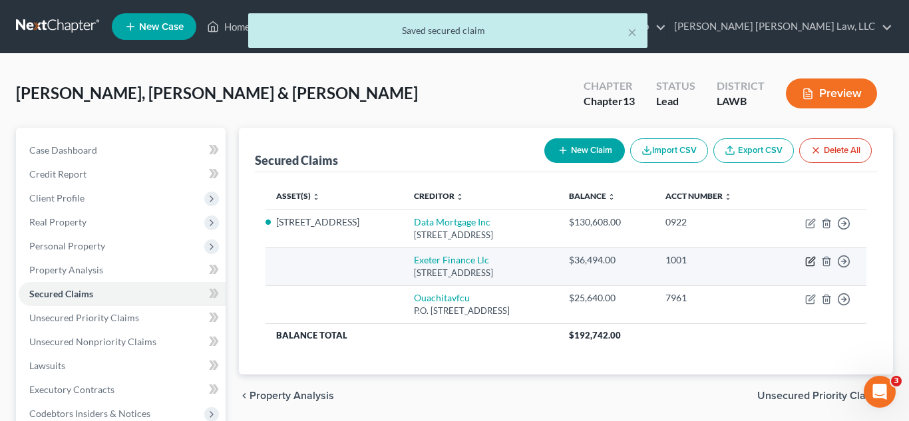
click at [811, 264] on icon "button" at bounding box center [811, 261] width 11 height 11
select select "45"
select select "2"
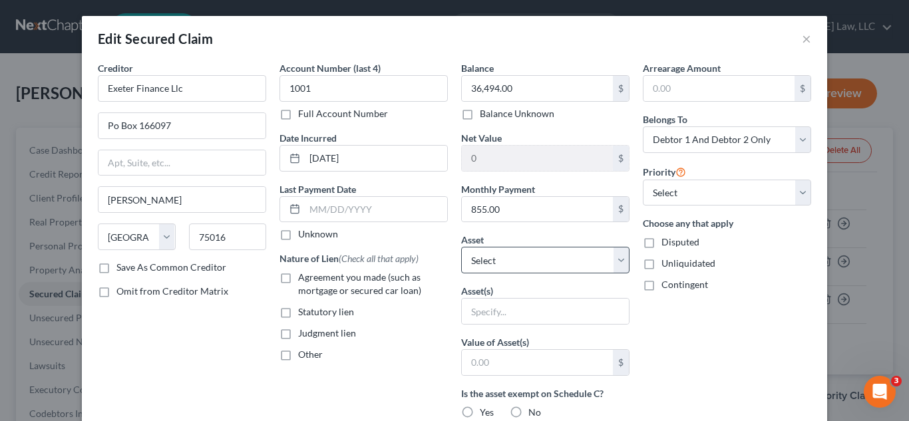
click at [298, 277] on label "Agreement you made (such as mortgage or secured car loan)" at bounding box center [373, 284] width 150 height 27
click at [304, 277] on input "Agreement you made (such as mortgage or secured car loan)" at bounding box center [308, 275] width 9 height 9
checkbox input "true"
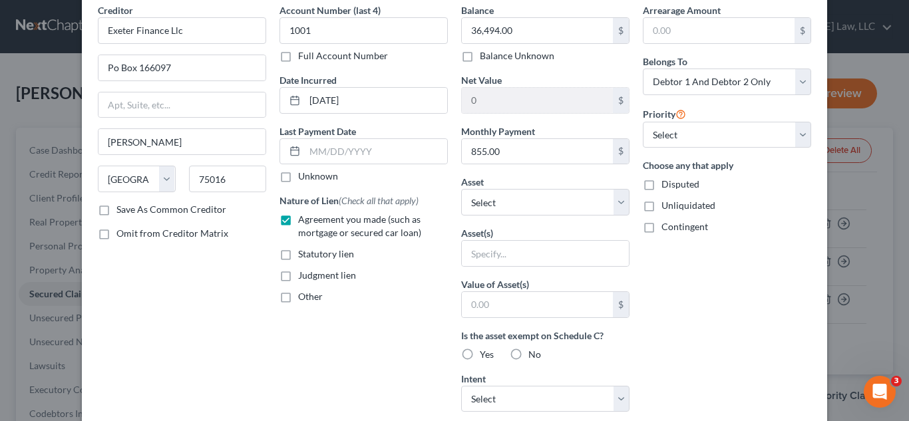
scroll to position [329, 0]
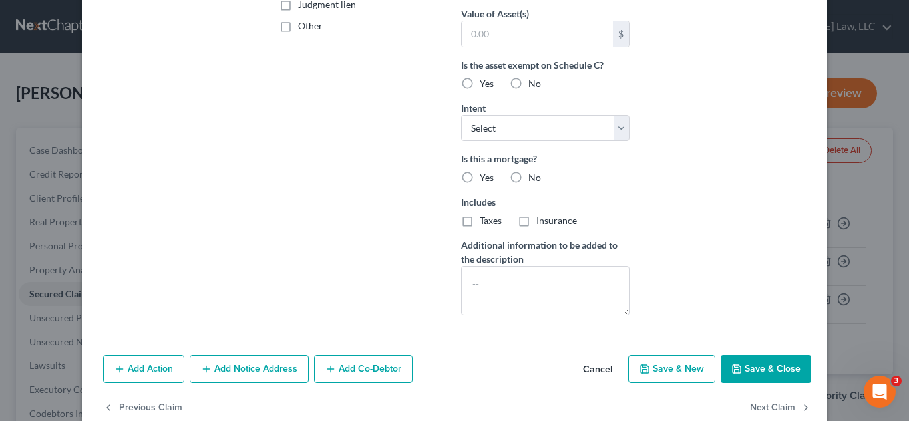
click at [766, 376] on button "Save & Close" at bounding box center [766, 370] width 91 height 28
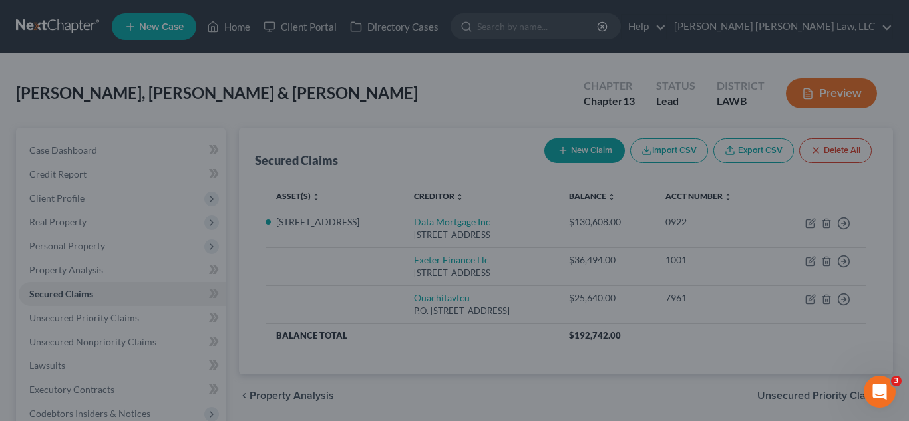
scroll to position [210, 0]
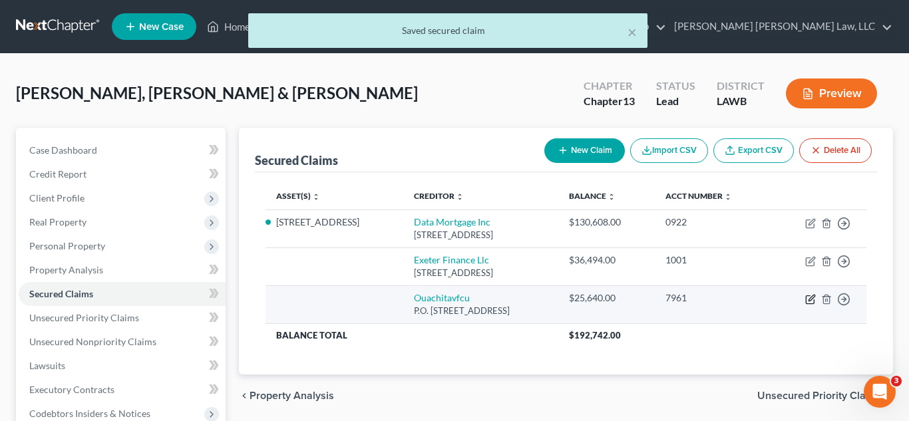
click at [810, 298] on icon "button" at bounding box center [812, 298] width 6 height 6
select select "19"
select select "2"
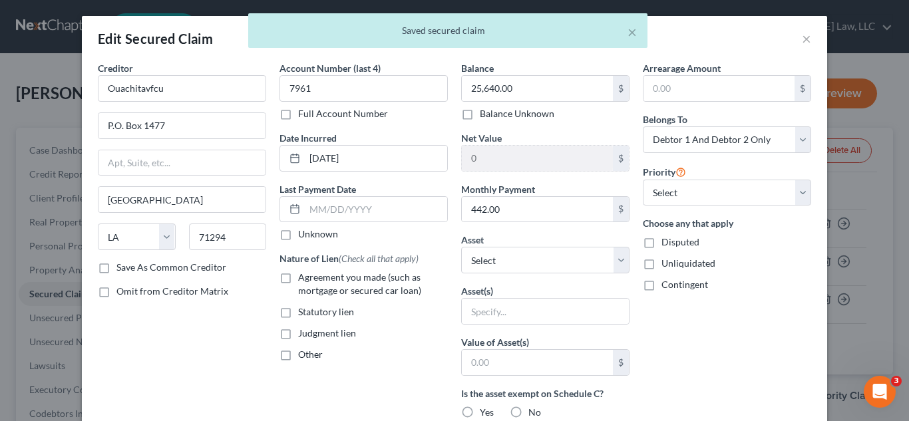
click at [298, 276] on label "Agreement you made (such as mortgage or secured car loan)" at bounding box center [373, 284] width 150 height 27
click at [304, 276] on input "Agreement you made (such as mortgage or secured car loan)" at bounding box center [308, 275] width 9 height 9
checkbox input "true"
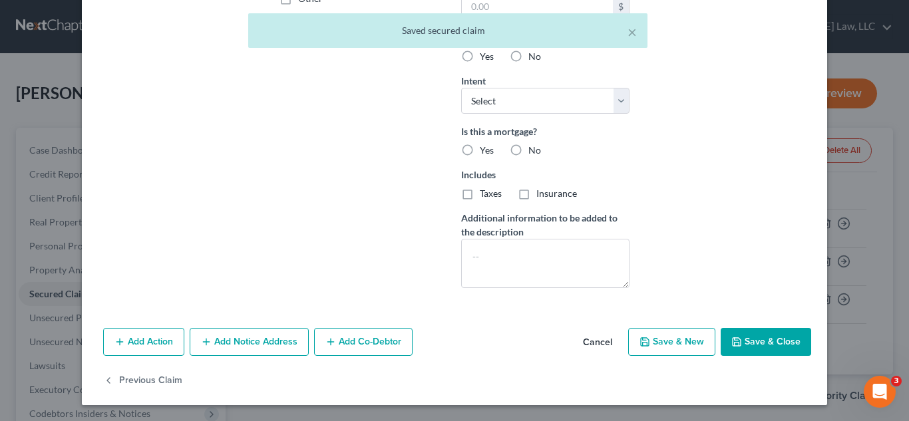
click at [774, 348] on button "Save & Close" at bounding box center [766, 342] width 91 height 28
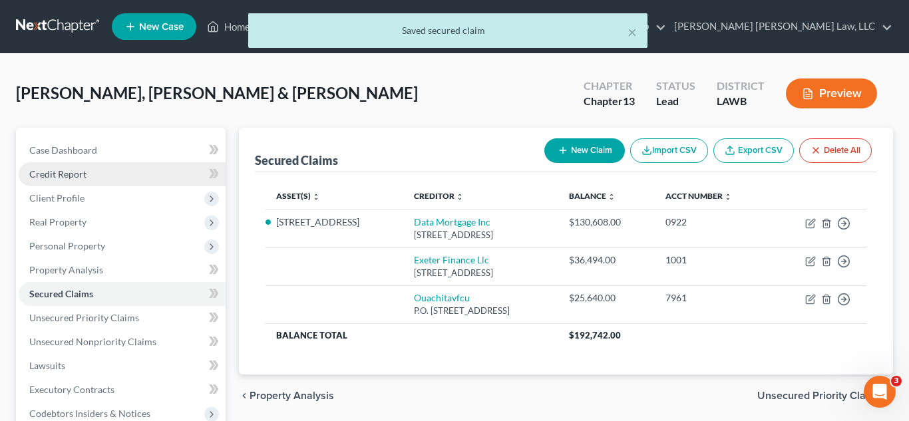
click at [105, 175] on link "Credit Report" at bounding box center [122, 174] width 207 height 24
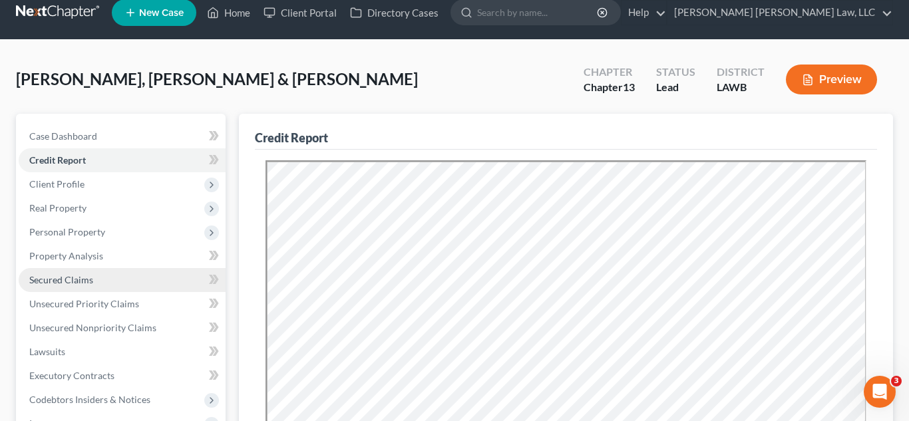
scroll to position [19, 0]
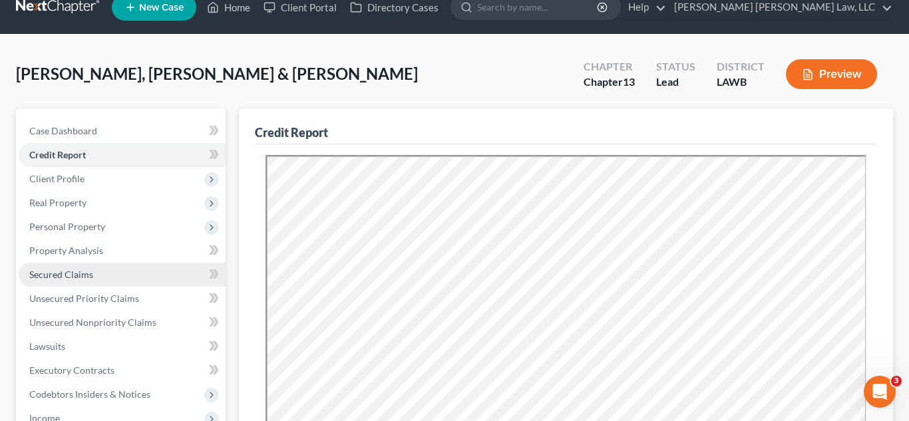
click at [69, 283] on link "Secured Claims" at bounding box center [122, 275] width 207 height 24
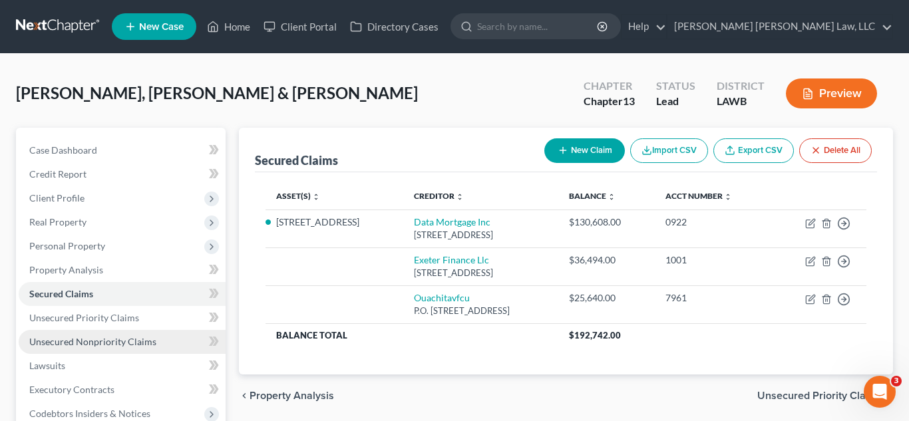
click at [112, 342] on span "Unsecured Nonpriority Claims" at bounding box center [92, 341] width 127 height 11
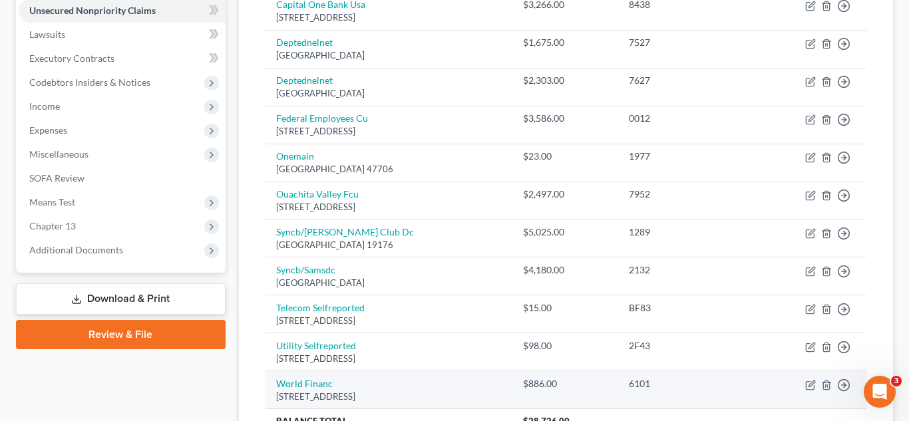
scroll to position [463, 0]
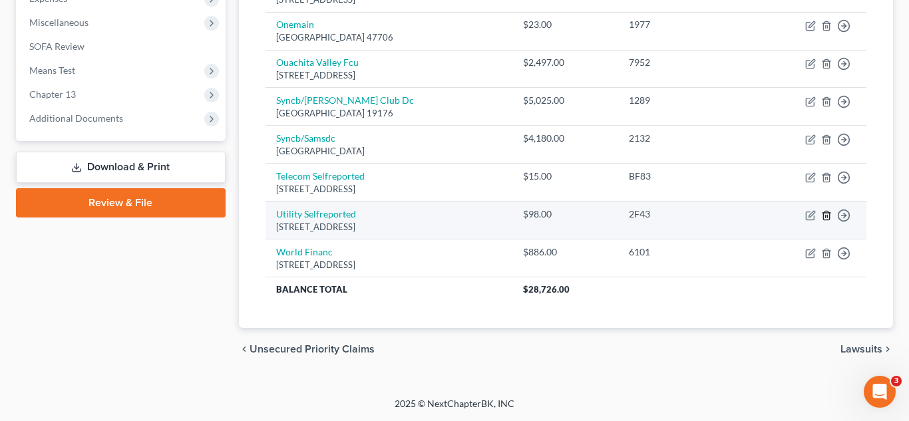
click at [824, 214] on icon "button" at bounding box center [827, 215] width 11 height 11
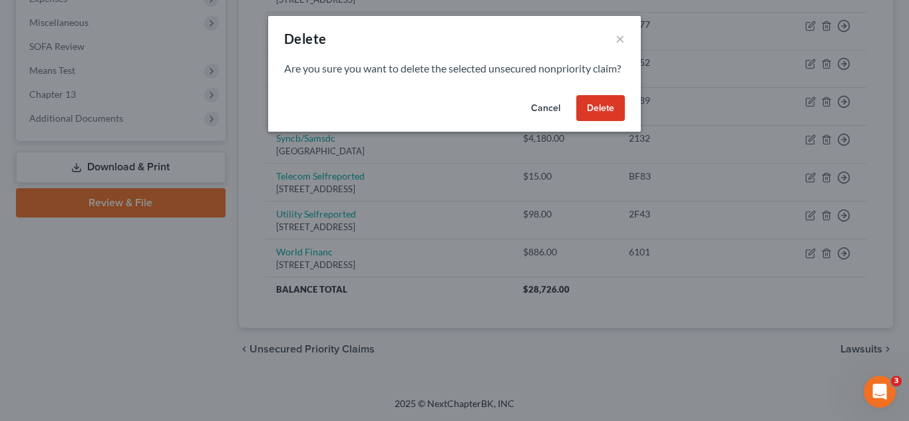
click at [606, 122] on button "Delete" at bounding box center [601, 108] width 49 height 27
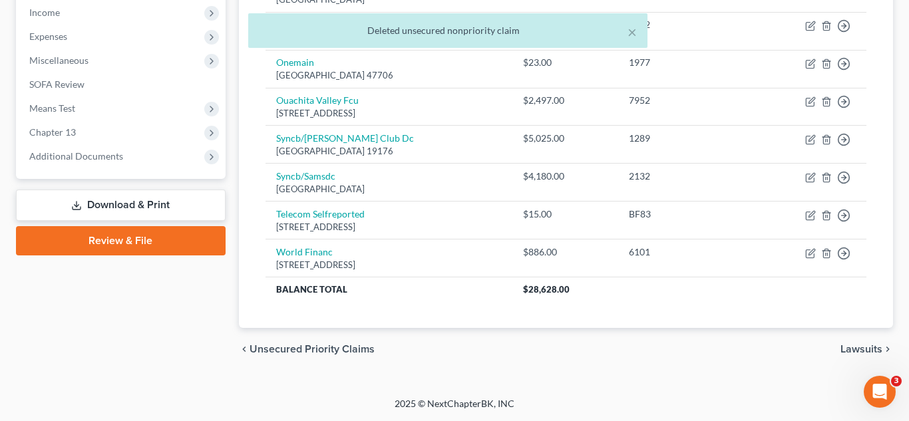
scroll to position [425, 0]
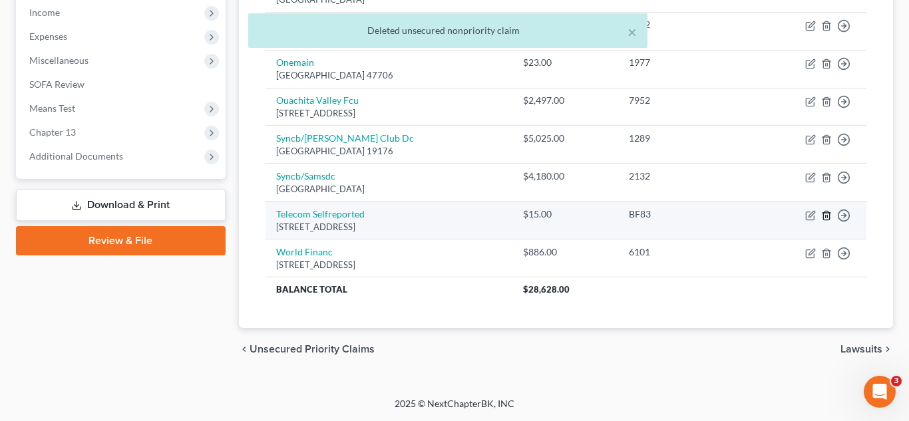
click at [827, 214] on icon "button" at bounding box center [827, 215] width 11 height 11
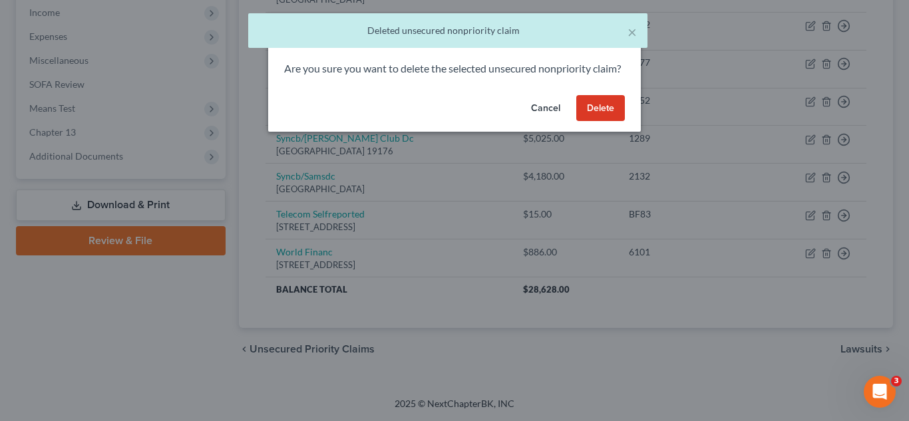
click at [608, 122] on button "Delete" at bounding box center [601, 108] width 49 height 27
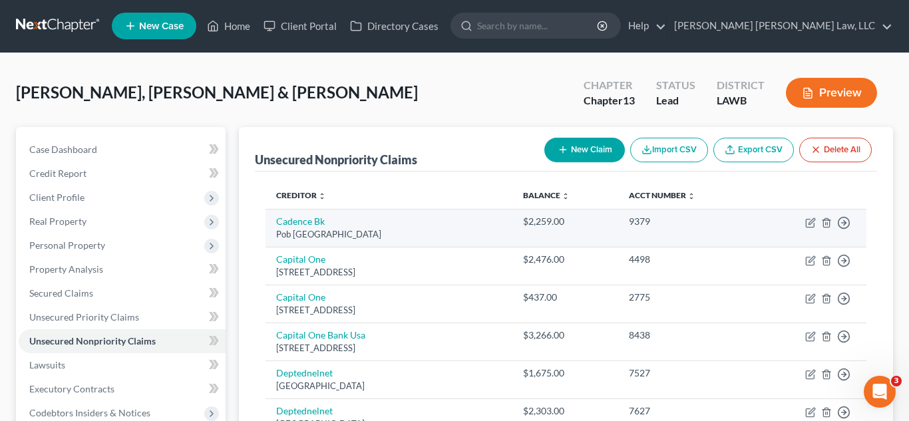
scroll to position [0, 0]
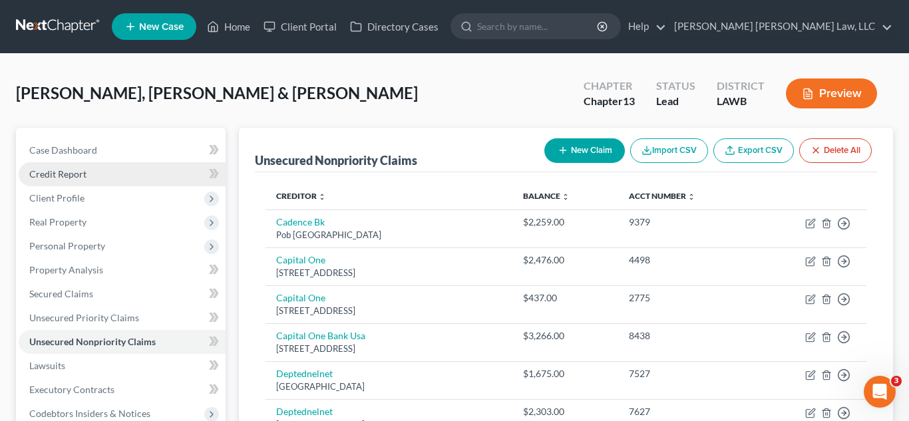
click at [103, 170] on link "Credit Report" at bounding box center [122, 174] width 207 height 24
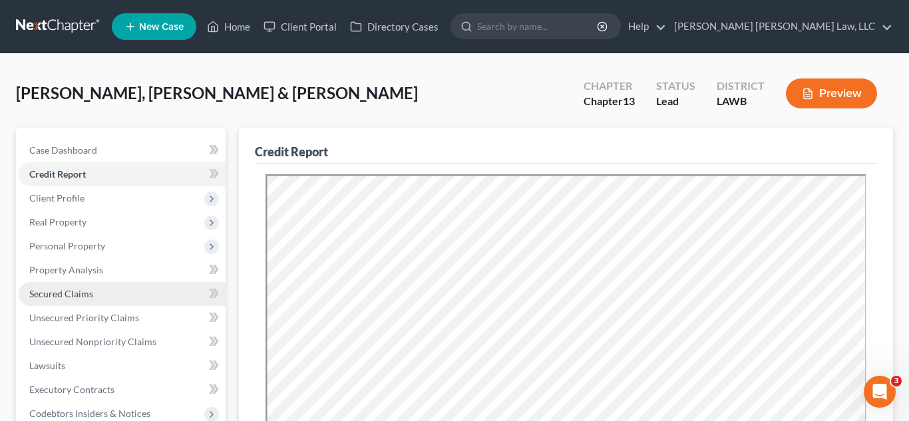
click at [79, 292] on span "Secured Claims" at bounding box center [61, 293] width 64 height 11
